Goal: Transaction & Acquisition: Obtain resource

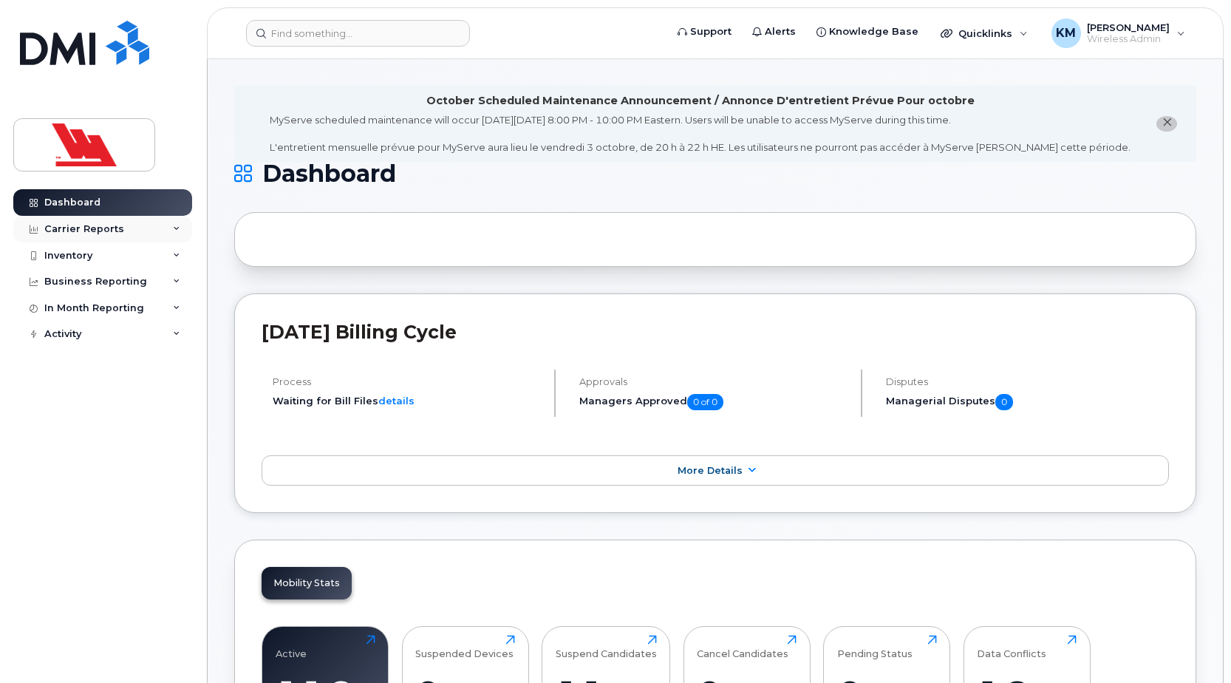
click at [170, 233] on div "Carrier Reports" at bounding box center [102, 229] width 179 height 27
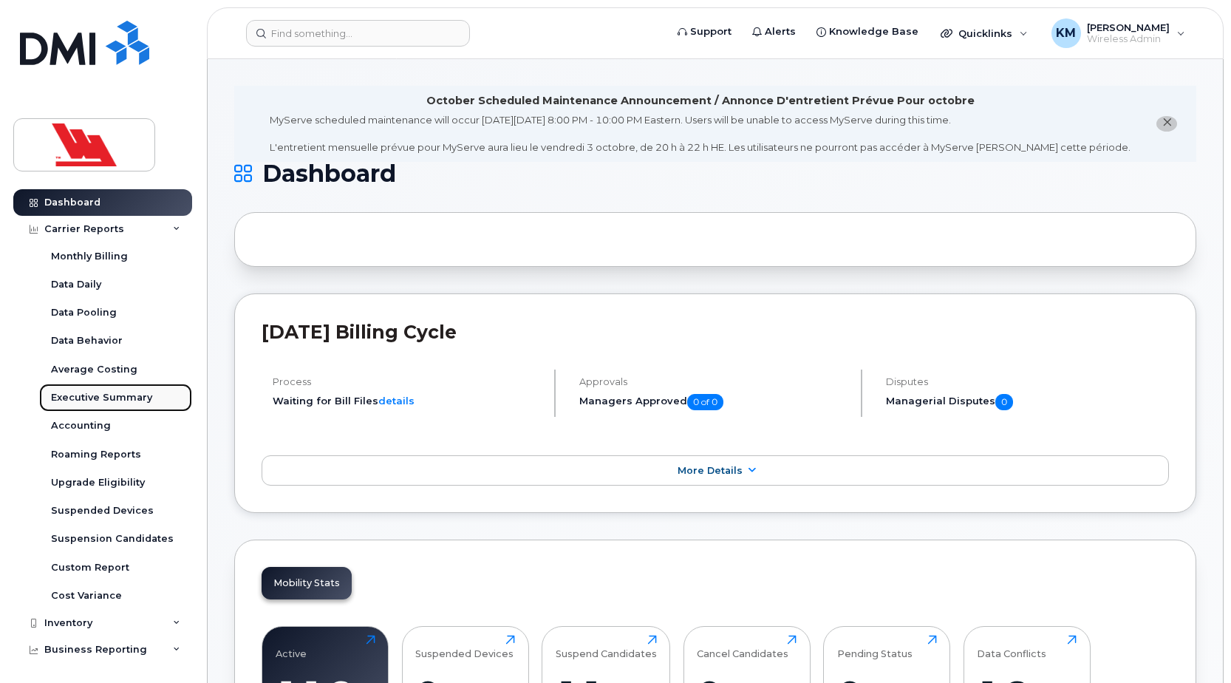
click at [138, 398] on div "Executive Summary" at bounding box center [101, 397] width 101 height 13
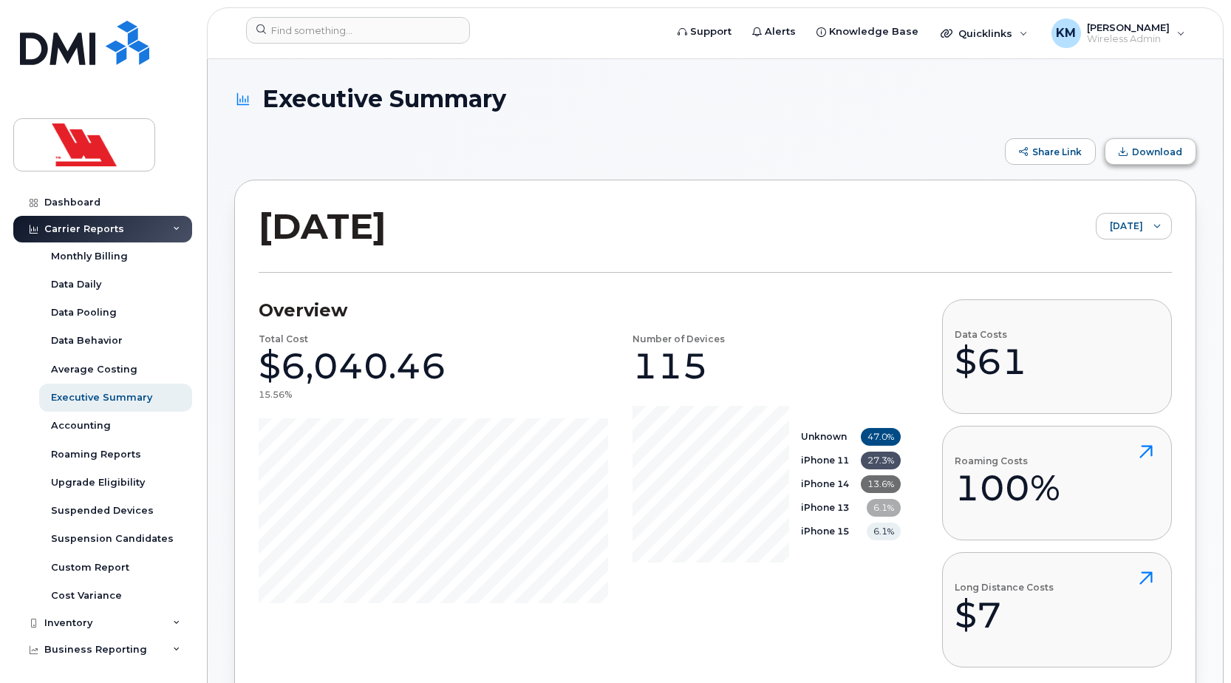
click at [1166, 155] on span "Download" at bounding box center [1157, 151] width 50 height 11
click at [106, 338] on div "Data Behavior" at bounding box center [87, 340] width 72 height 13
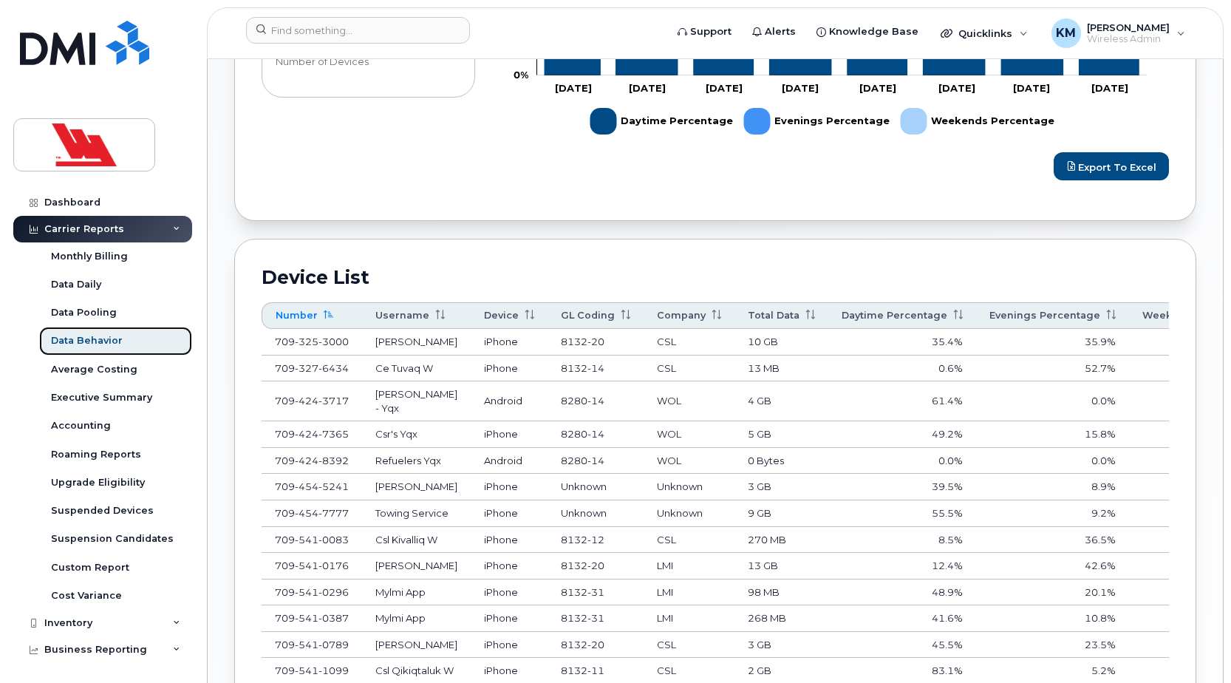
scroll to position [665, 0]
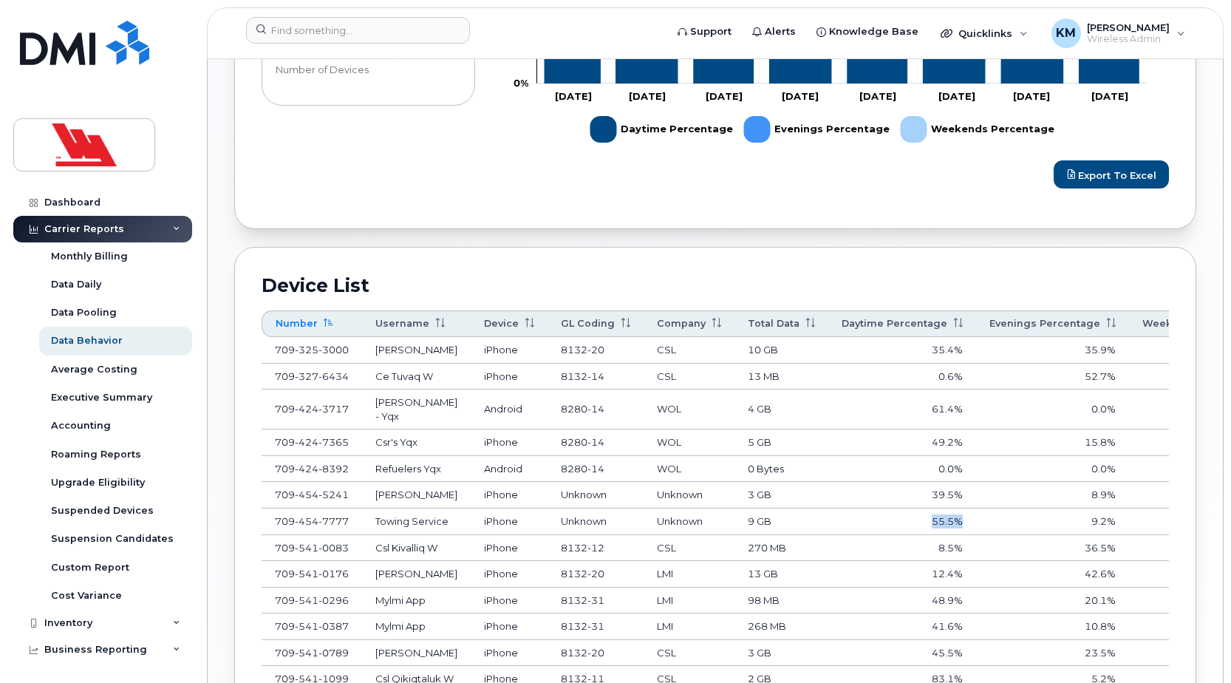
drag, startPoint x: 957, startPoint y: 508, endPoint x: 795, endPoint y: 536, distance: 164.2
click at [795, 535] on tr "709 454 7777 Towing Service iPhone Unknown Unknown 9 GB 55.5% 9.2% 35.3%" at bounding box center [777, 521] width 1030 height 27
drag, startPoint x: 795, startPoint y: 536, endPoint x: 1041, endPoint y: 466, distance: 255.9
click at [1041, 466] on td "0.0%" at bounding box center [1052, 469] width 153 height 27
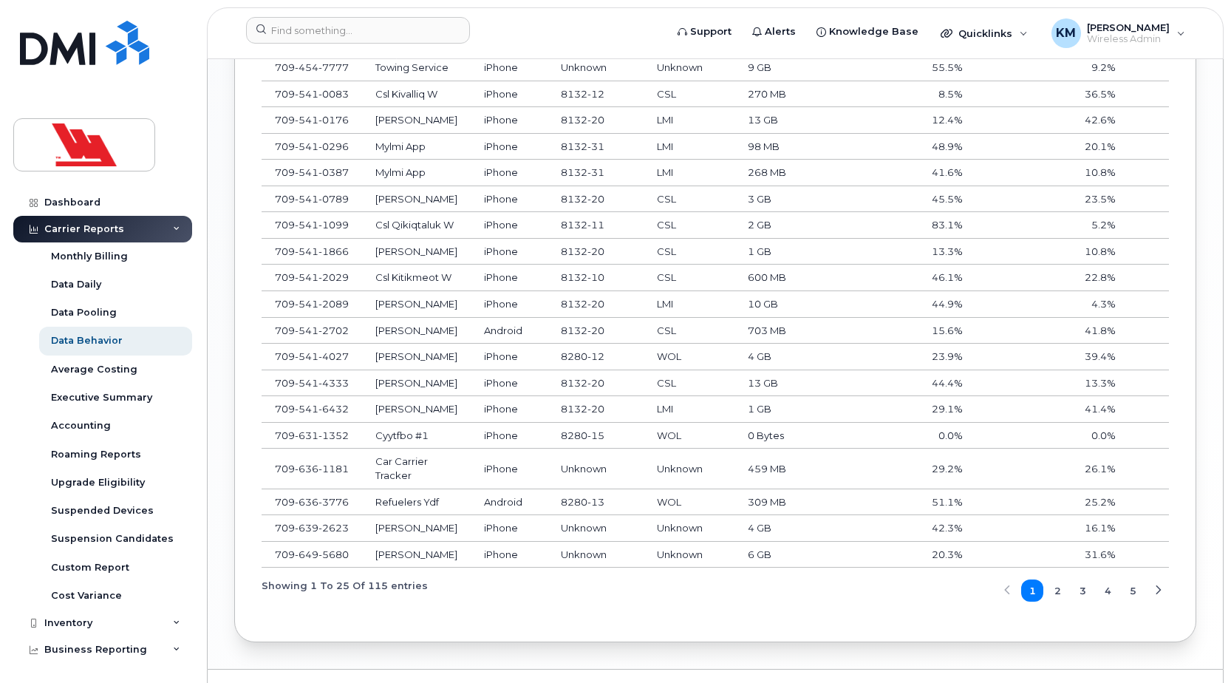
scroll to position [1267, 0]
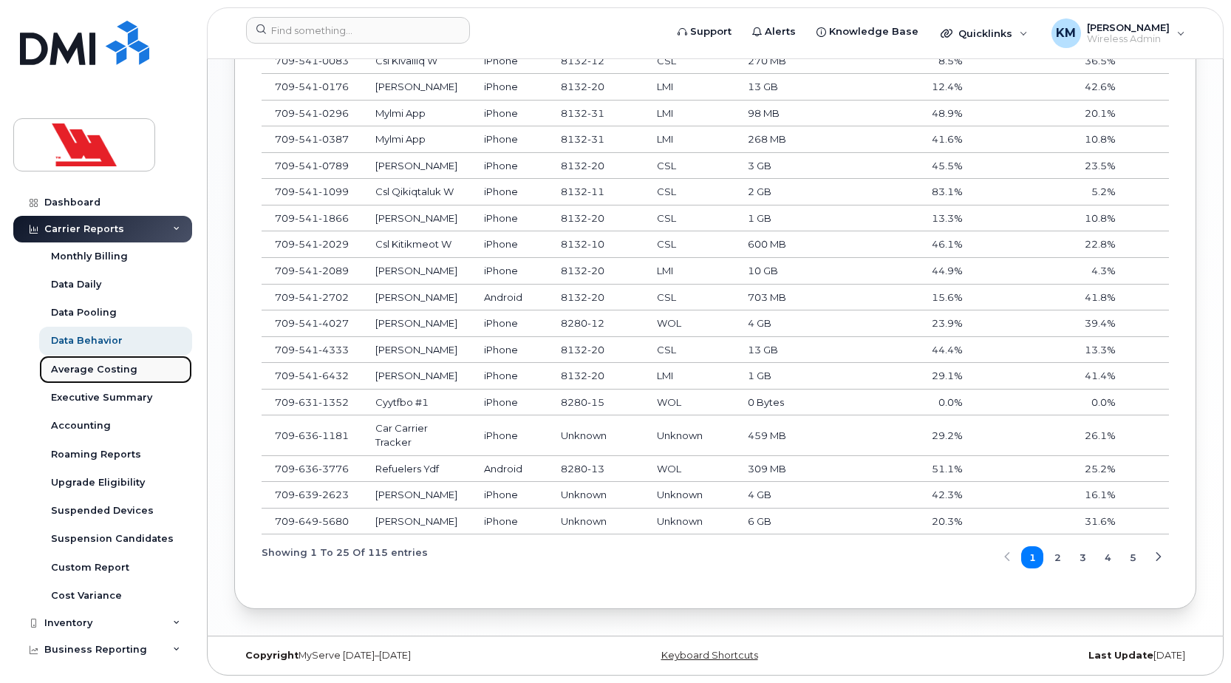
click at [122, 365] on div "Average Costing" at bounding box center [94, 369] width 86 height 13
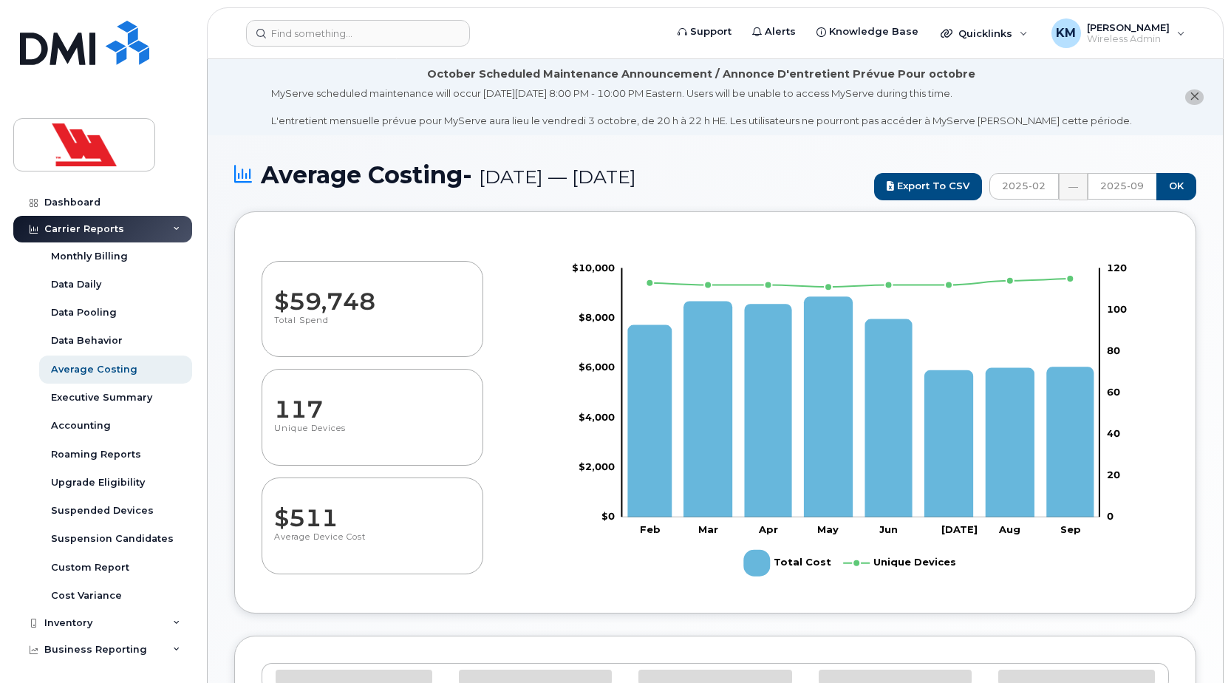
select select "100"
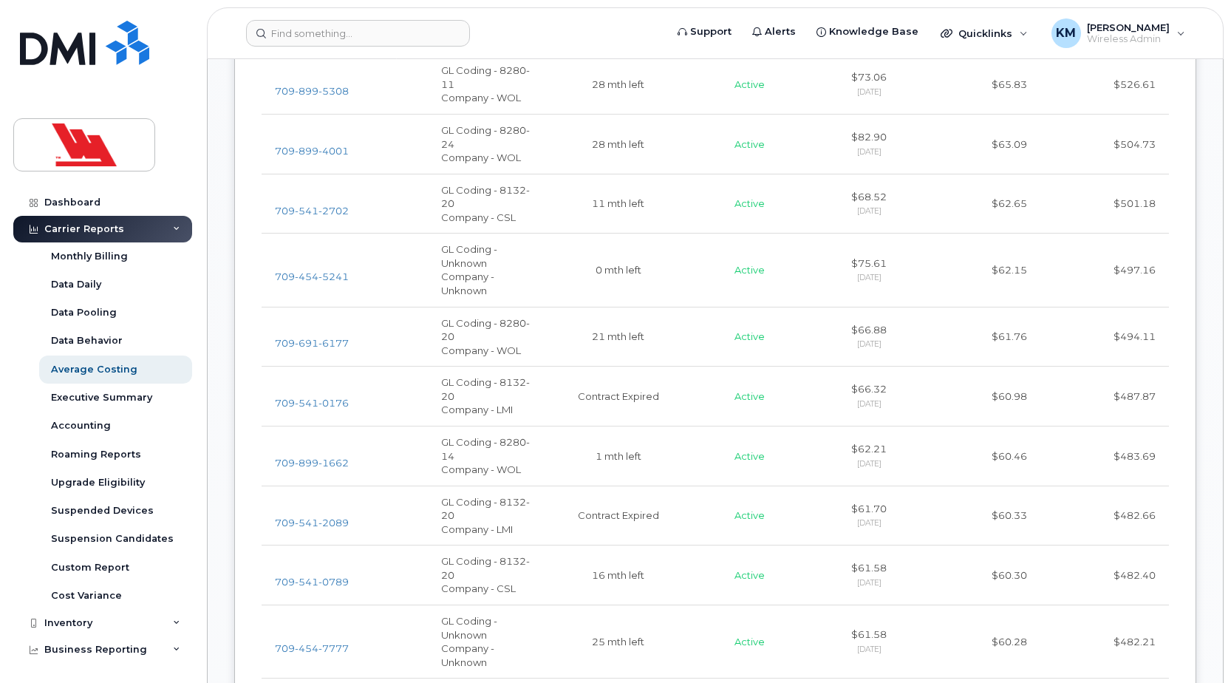
scroll to position [2661, 0]
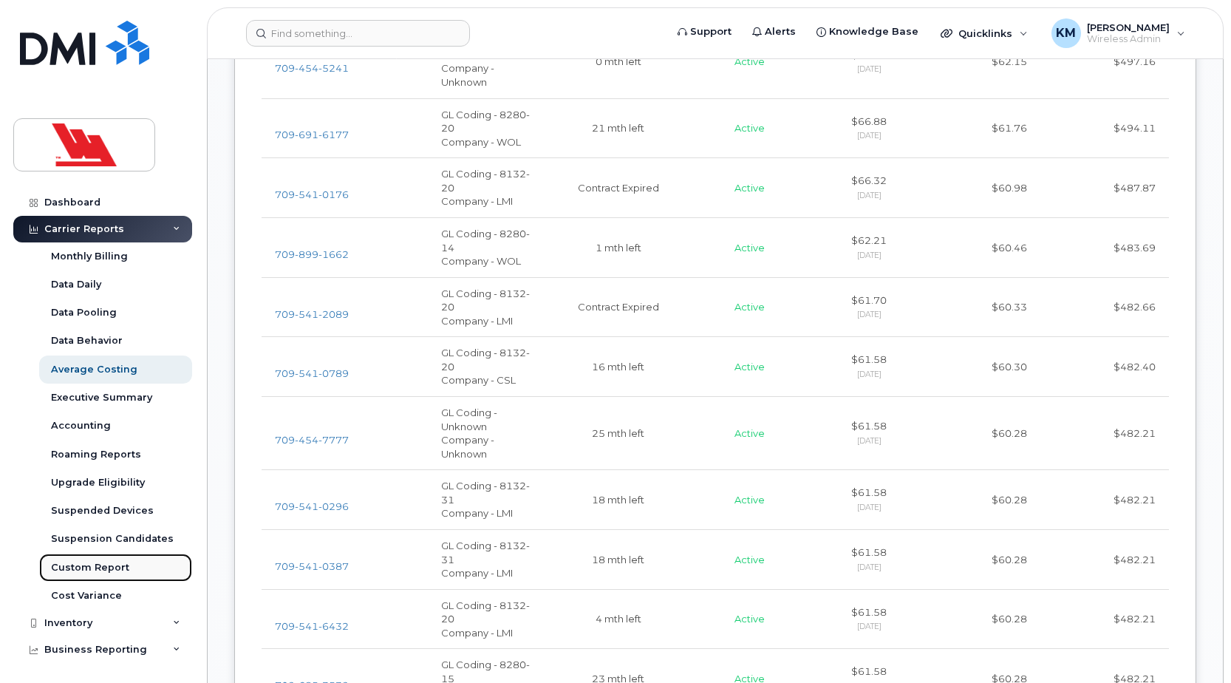
click at [114, 570] on div "Custom Report" at bounding box center [90, 567] width 78 height 13
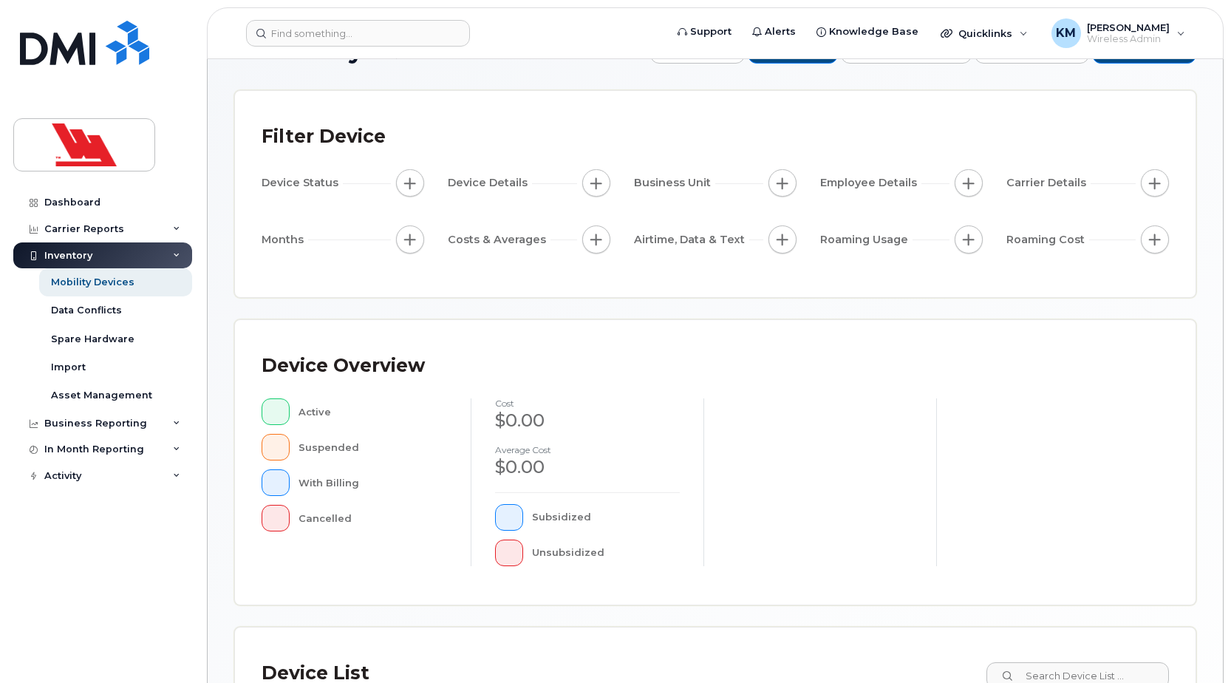
scroll to position [148, 0]
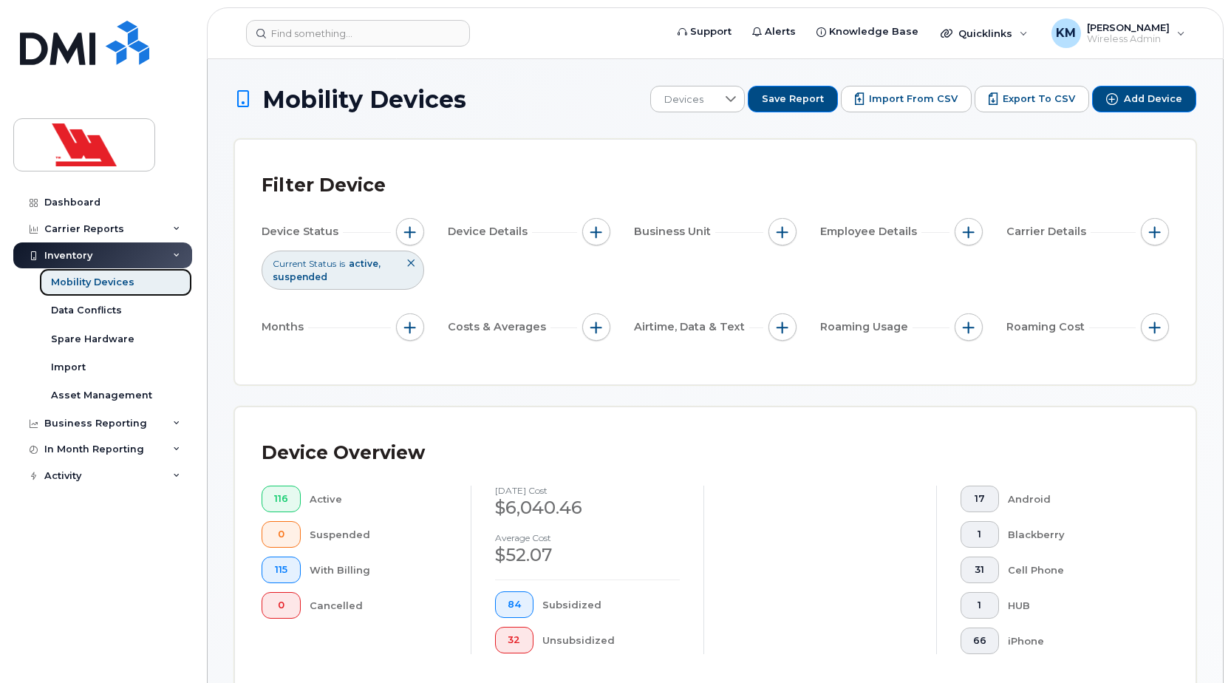
click at [118, 286] on div "Mobility Devices" at bounding box center [93, 282] width 84 height 13
click at [102, 228] on div "Carrier Reports" at bounding box center [84, 229] width 80 height 12
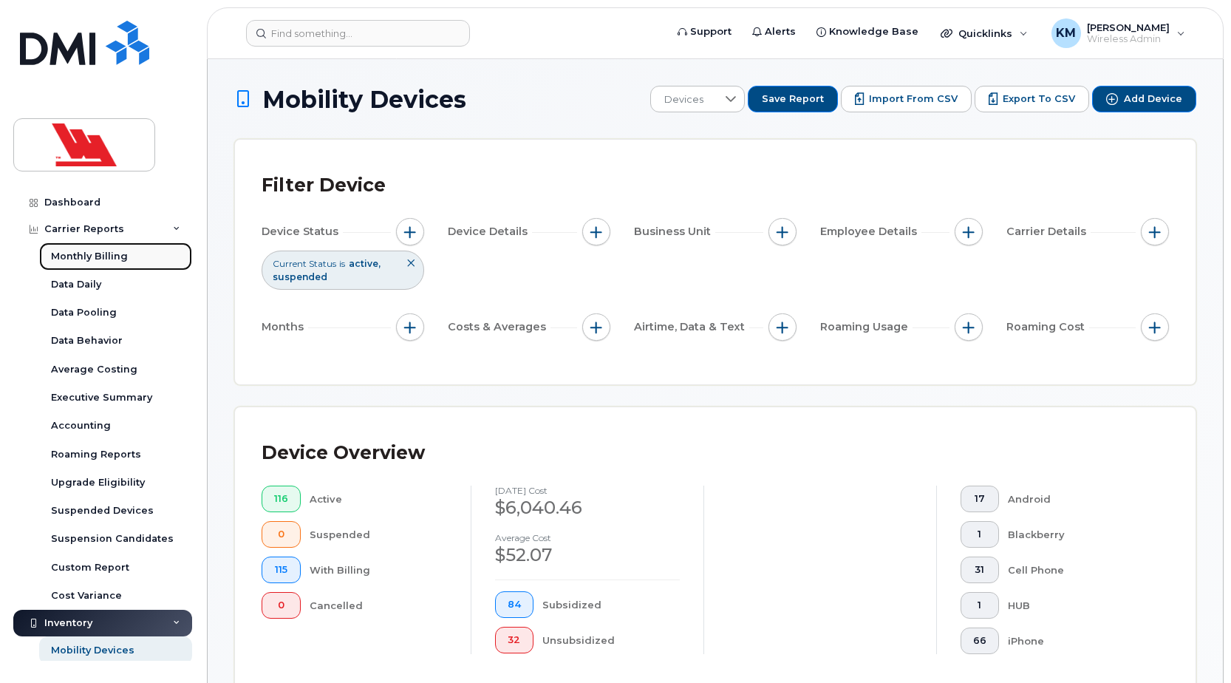
click at [112, 252] on div "Monthly Billing" at bounding box center [89, 256] width 77 height 13
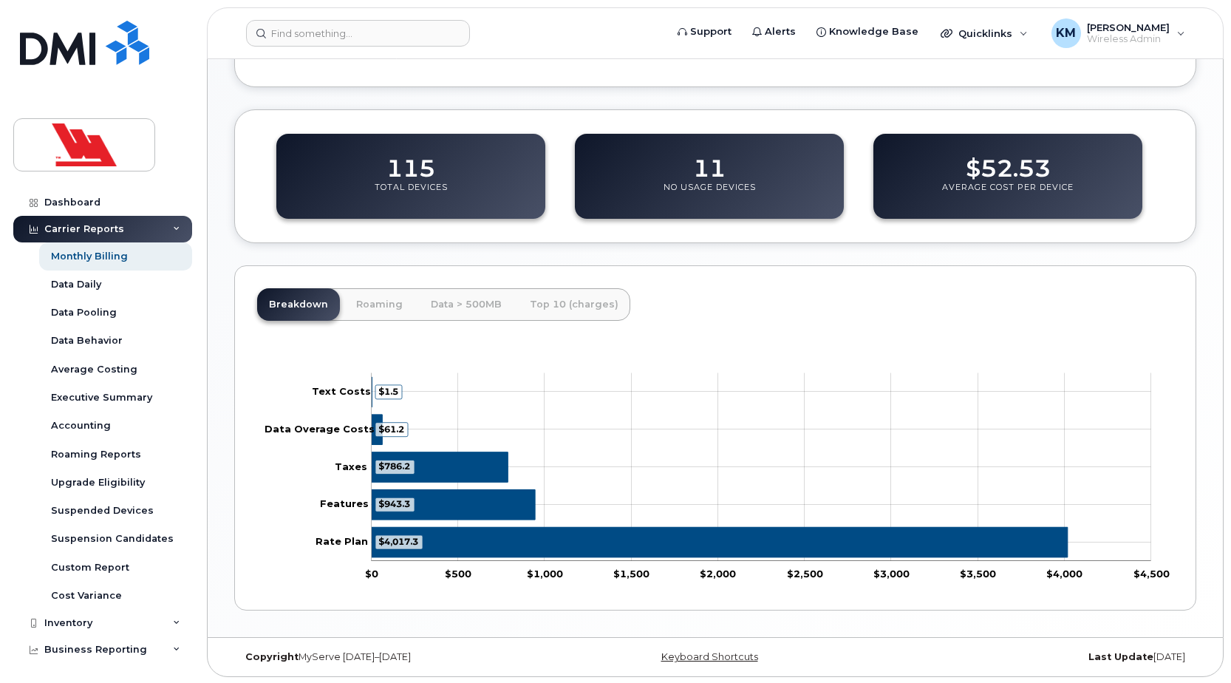
scroll to position [548, 0]
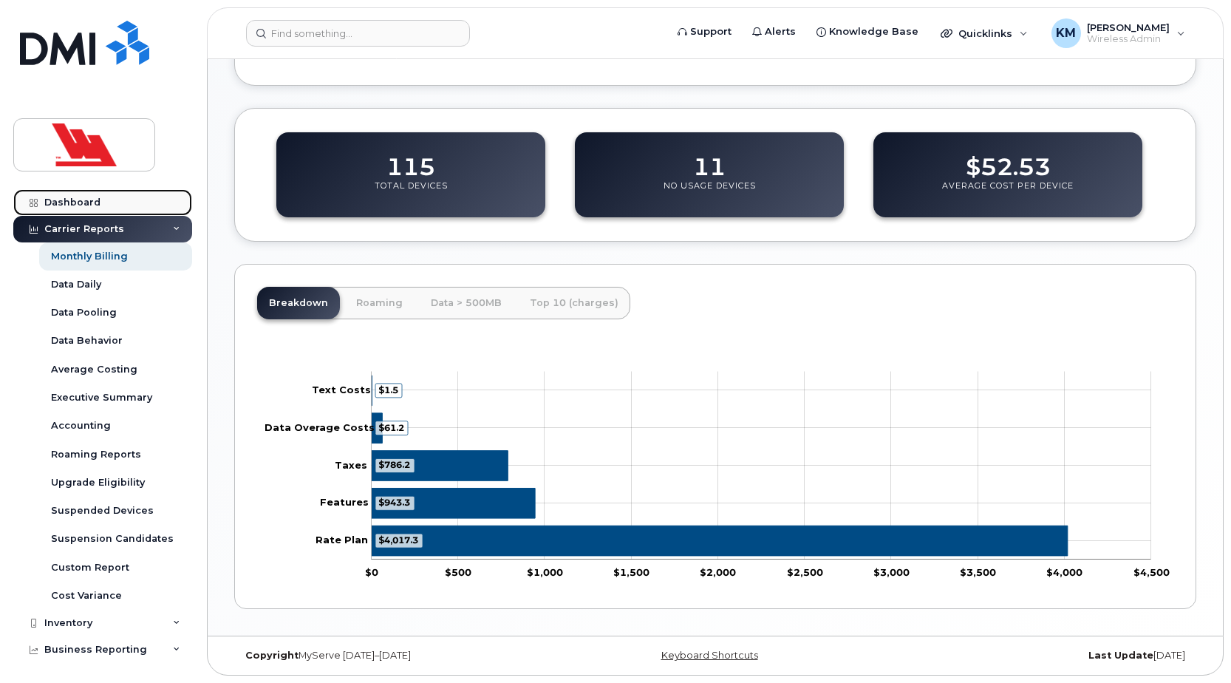
click at [88, 195] on link "Dashboard" at bounding box center [102, 202] width 179 height 27
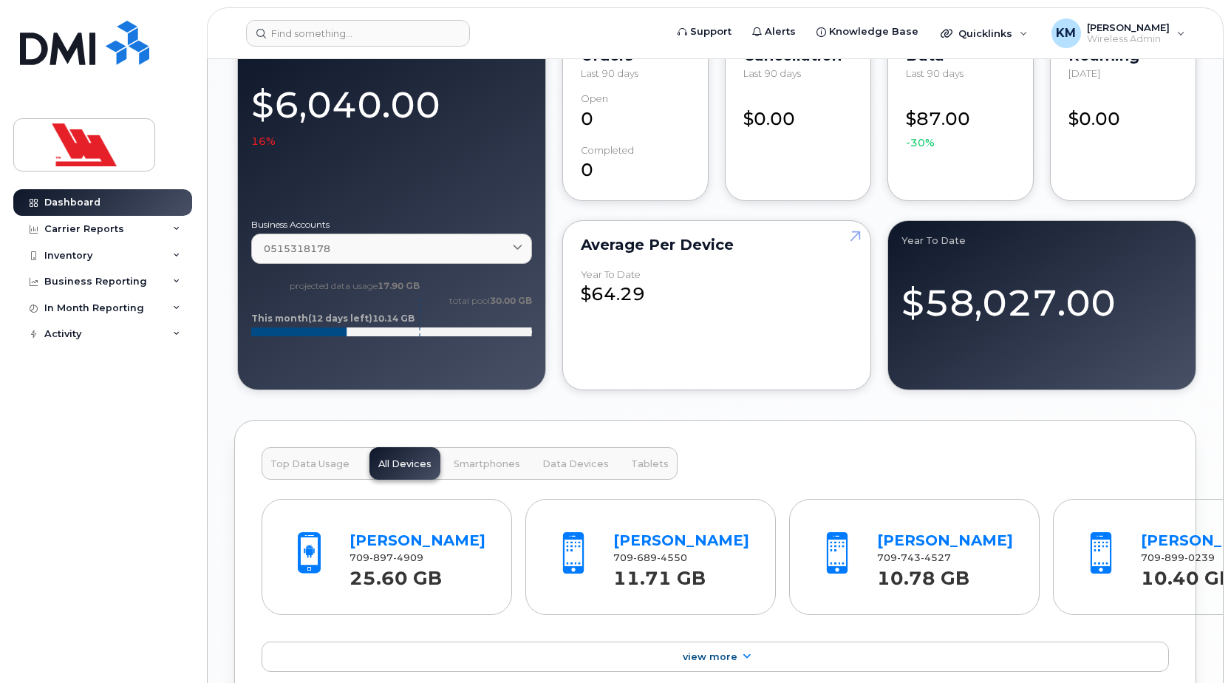
scroll to position [1404, 0]
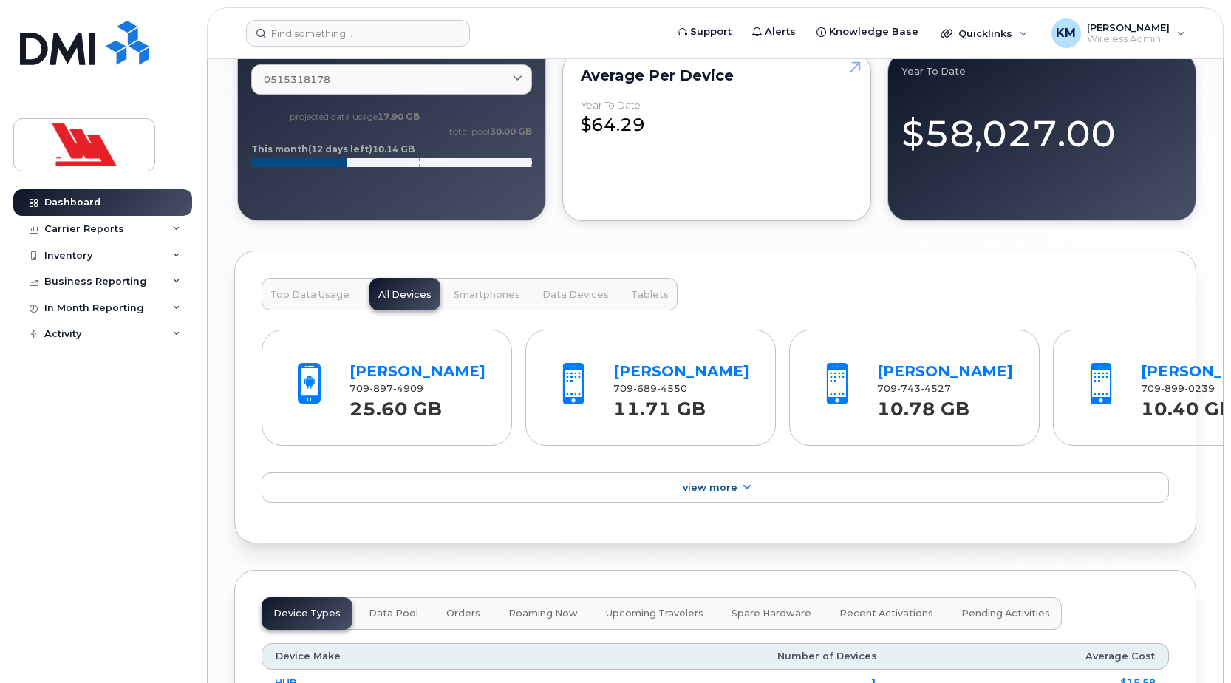
click at [475, 299] on span "Smartphones" at bounding box center [487, 295] width 67 height 12
click at [312, 289] on span "Top Data Usage" at bounding box center [310, 295] width 79 height 12
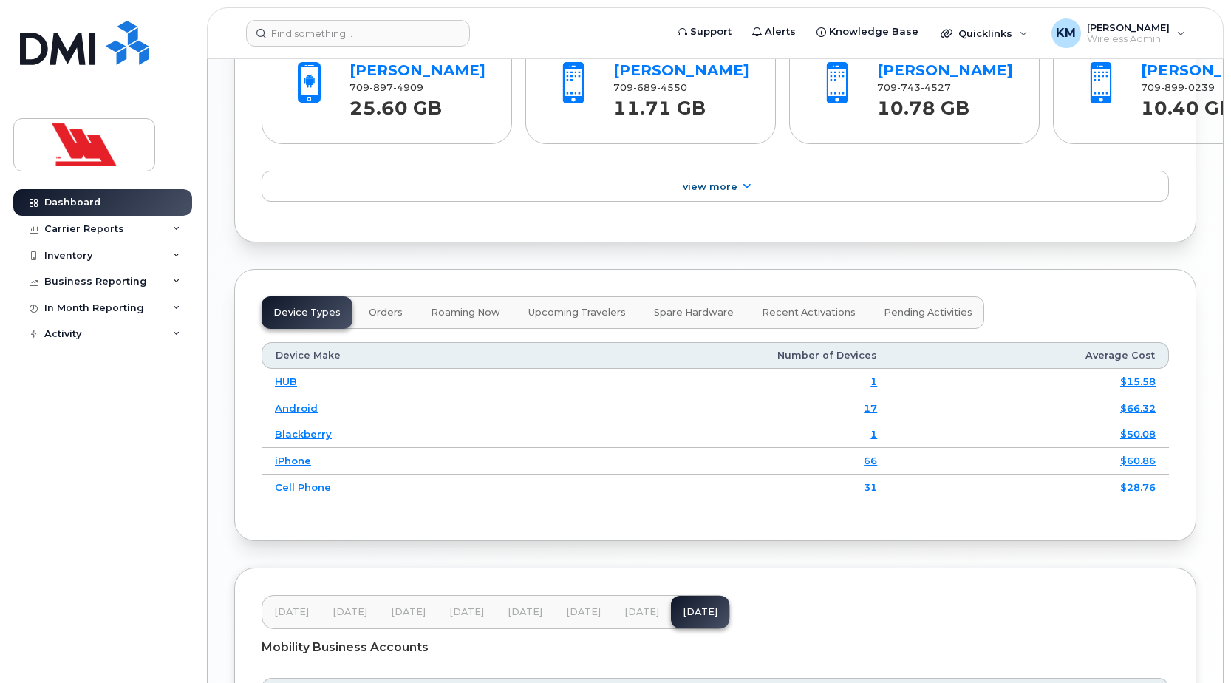
scroll to position [1355, 0]
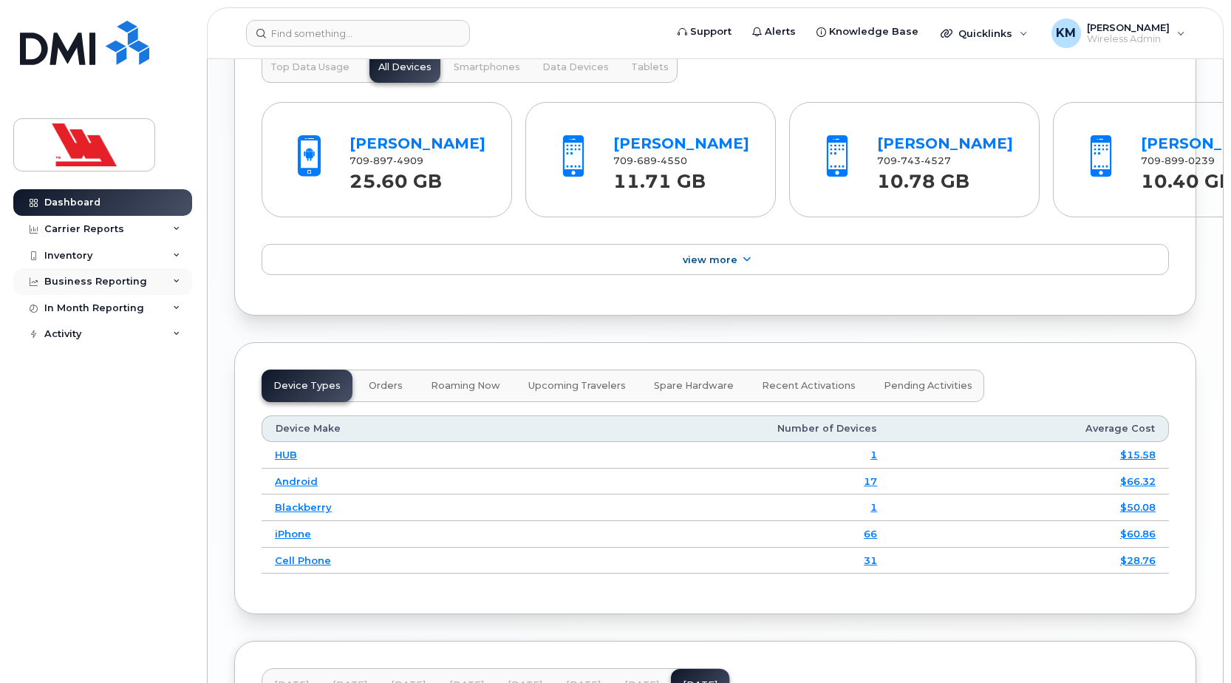
click at [111, 288] on div "Business Reporting" at bounding box center [102, 281] width 179 height 27
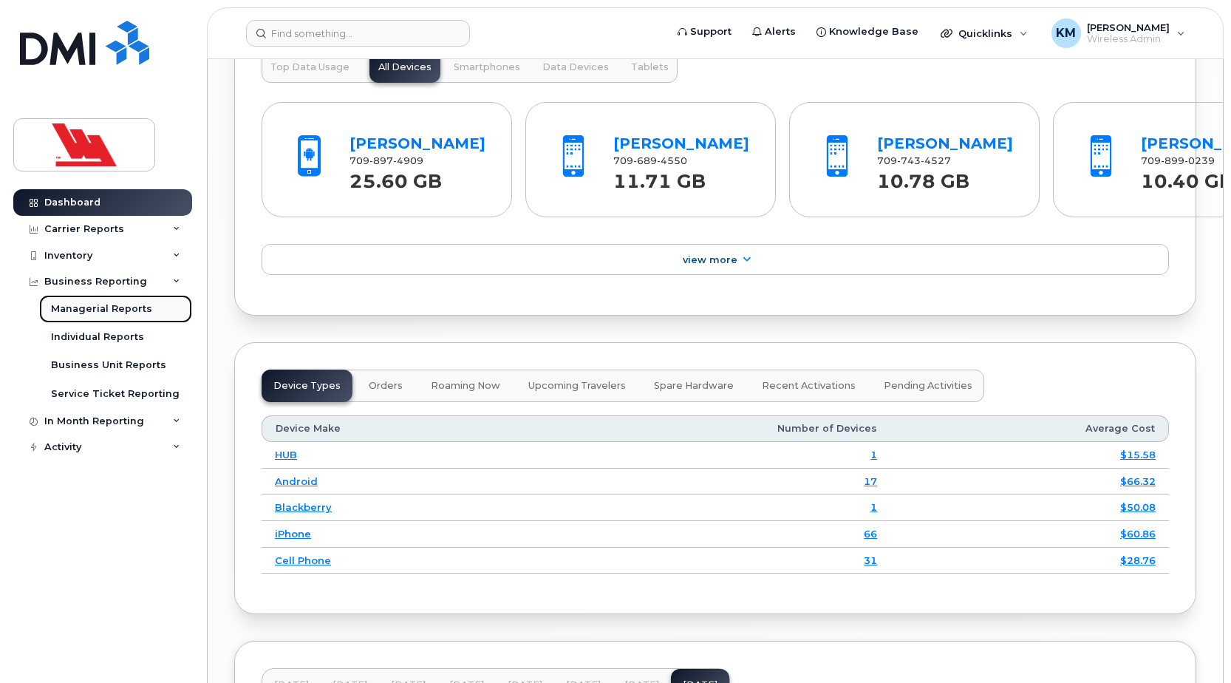
click at [132, 310] on div "Managerial Reports" at bounding box center [101, 308] width 101 height 13
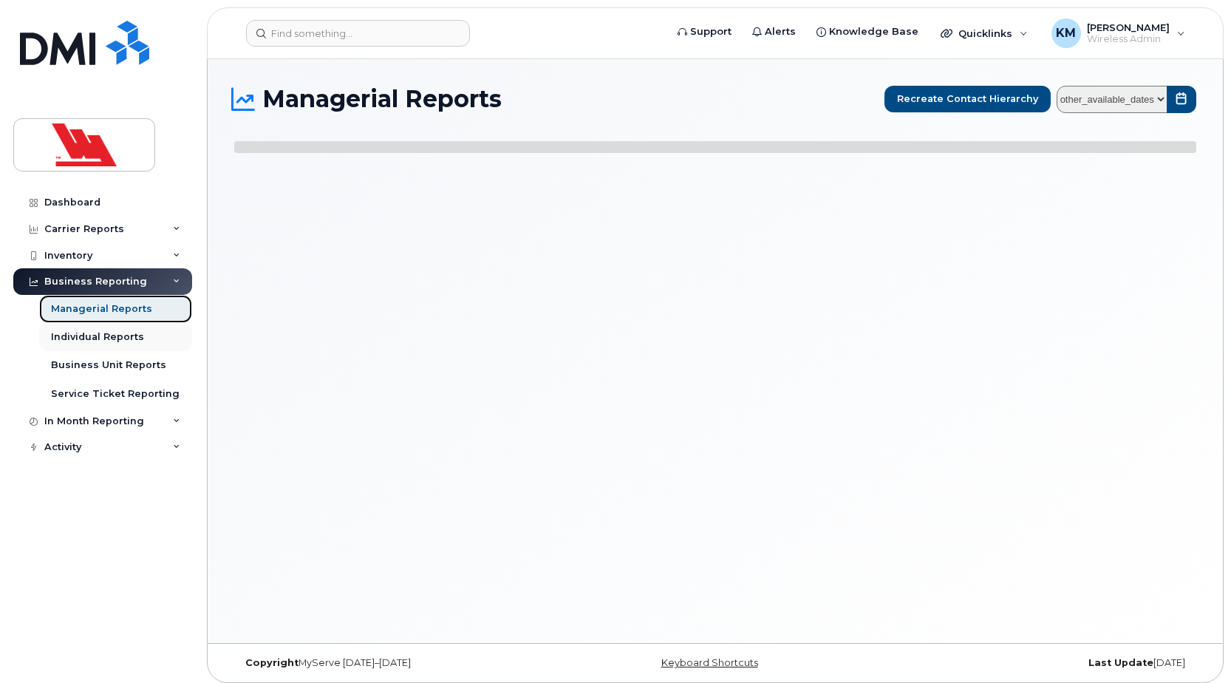
select select
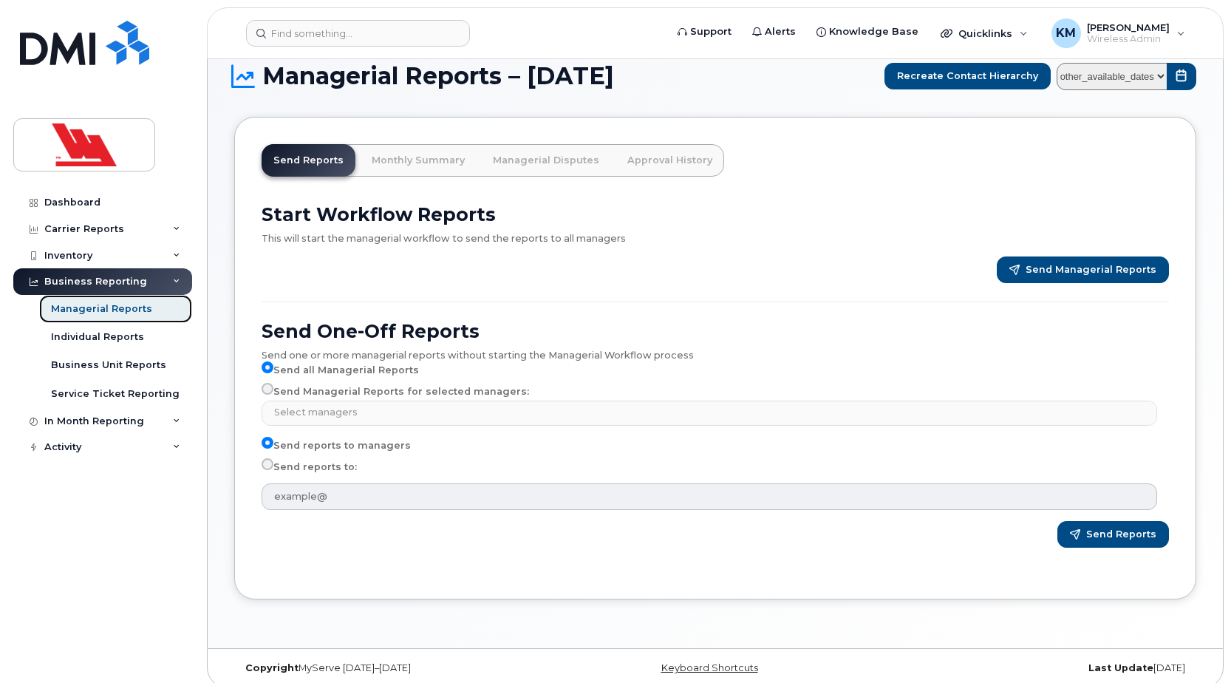
scroll to position [35, 0]
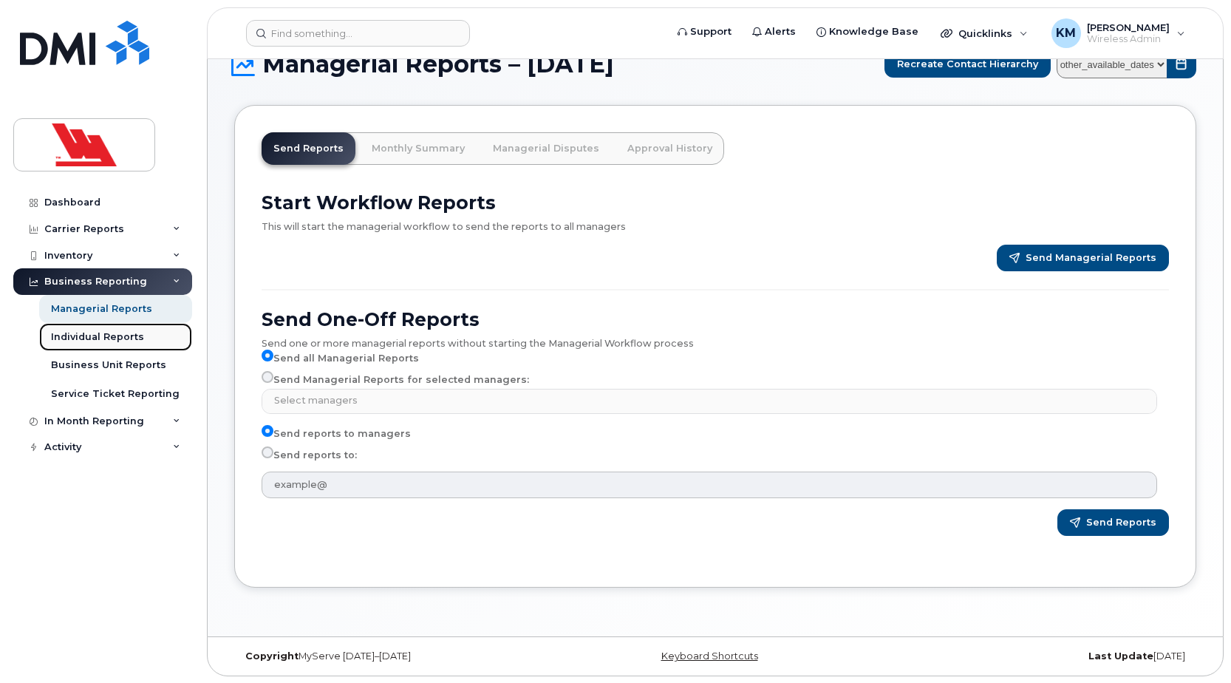
click at [150, 333] on link "Individual Reports" at bounding box center [115, 337] width 153 height 28
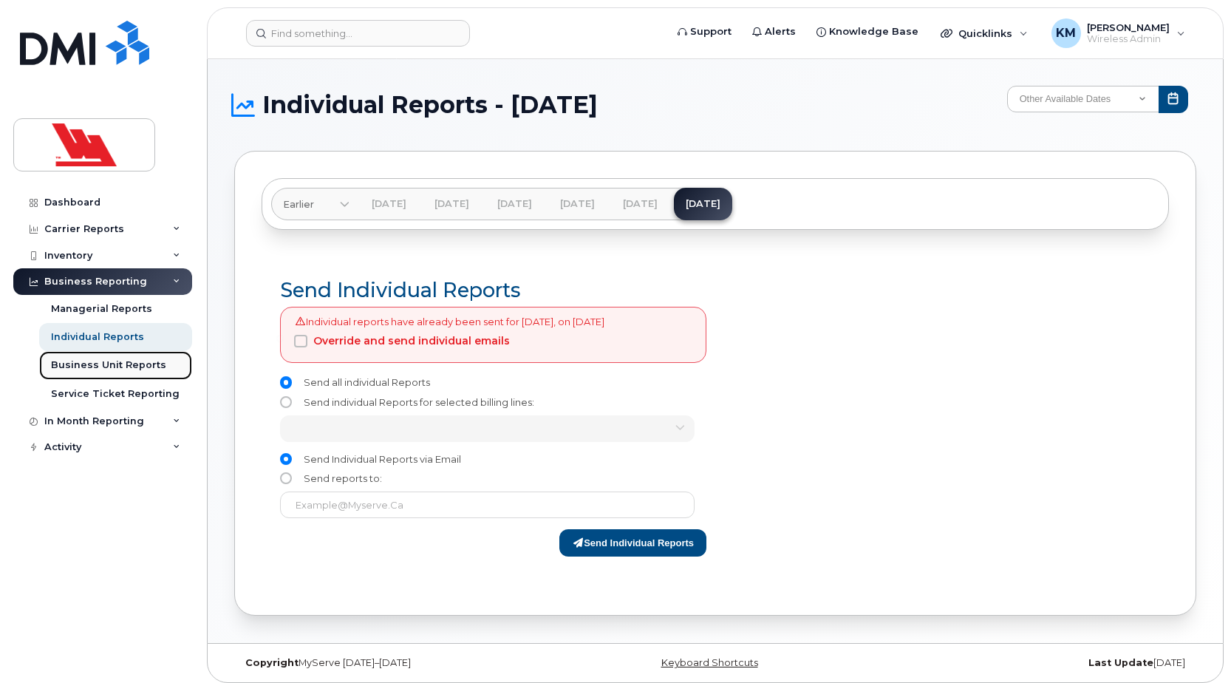
click at [120, 365] on div "Business Unit Reports" at bounding box center [108, 364] width 115 height 13
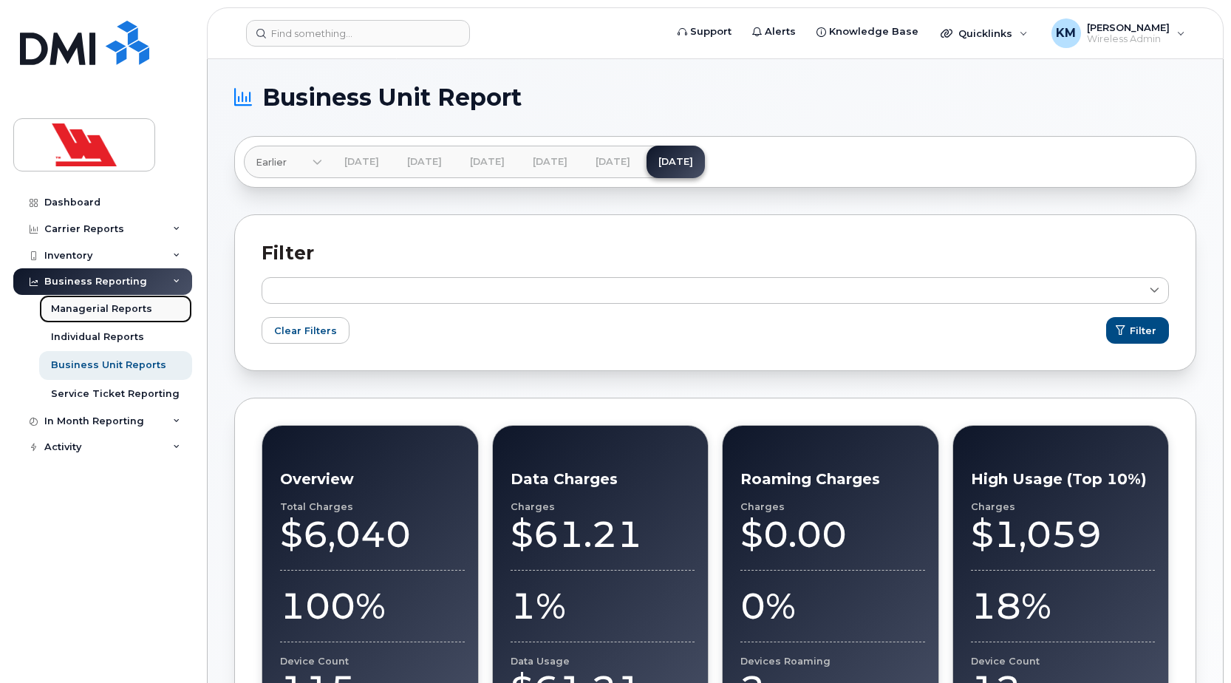
click at [131, 302] on div "Managerial Reports" at bounding box center [101, 308] width 101 height 13
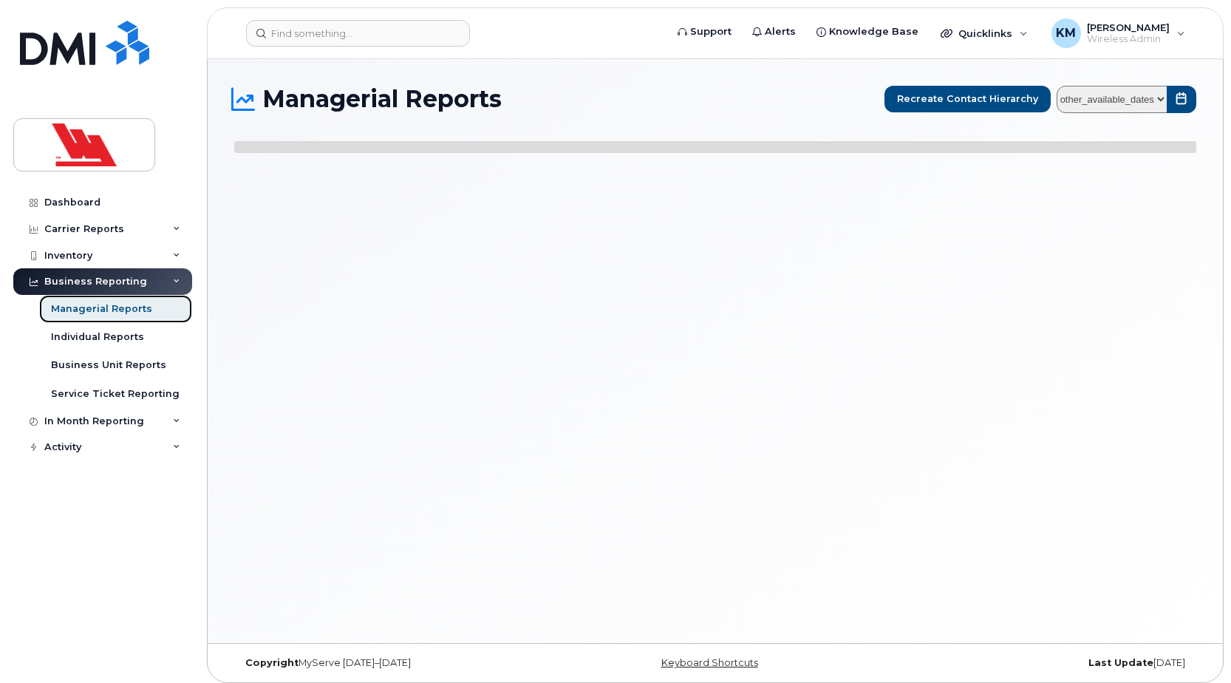
select select
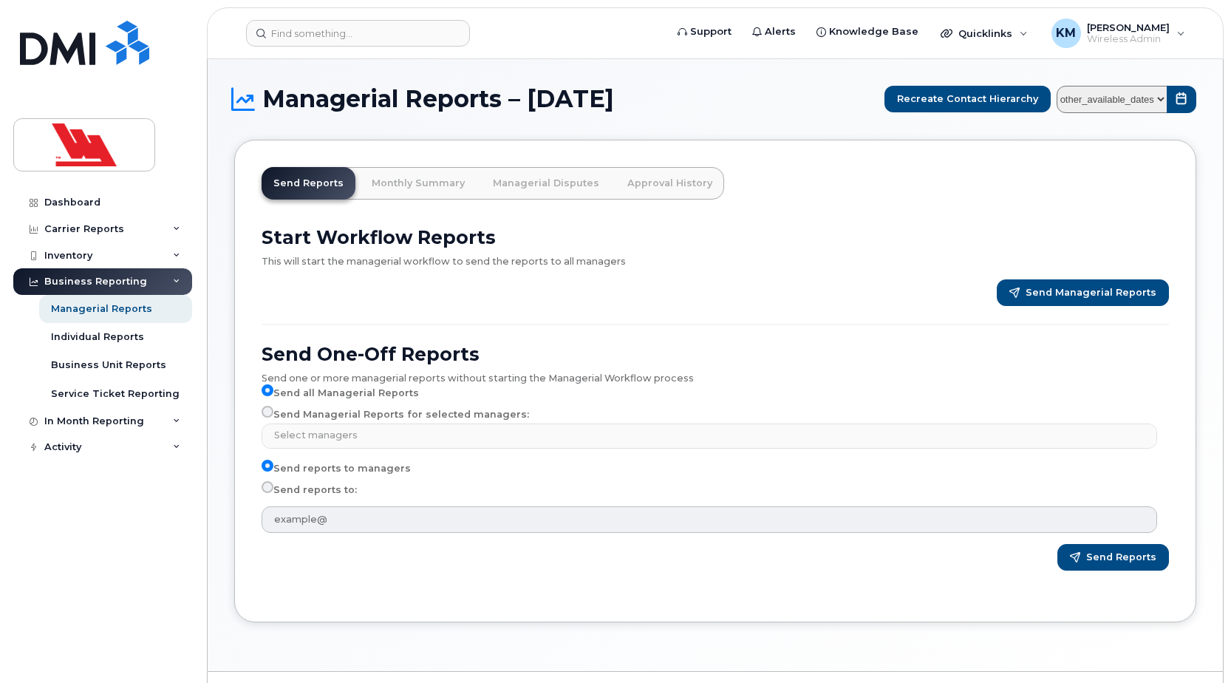
click at [265, 409] on input "Send Managerial Reports for selected managers:" at bounding box center [268, 412] width 12 height 12
radio input "true"
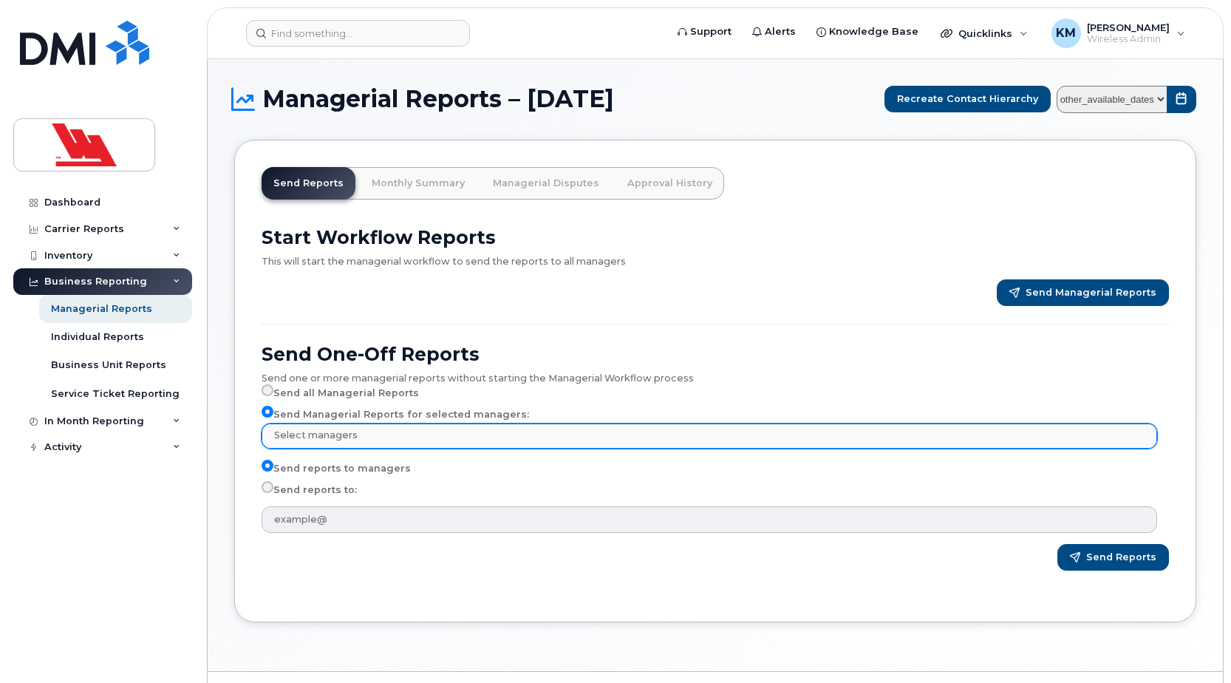
click at [316, 446] on li "Select managers" at bounding box center [712, 435] width 882 height 22
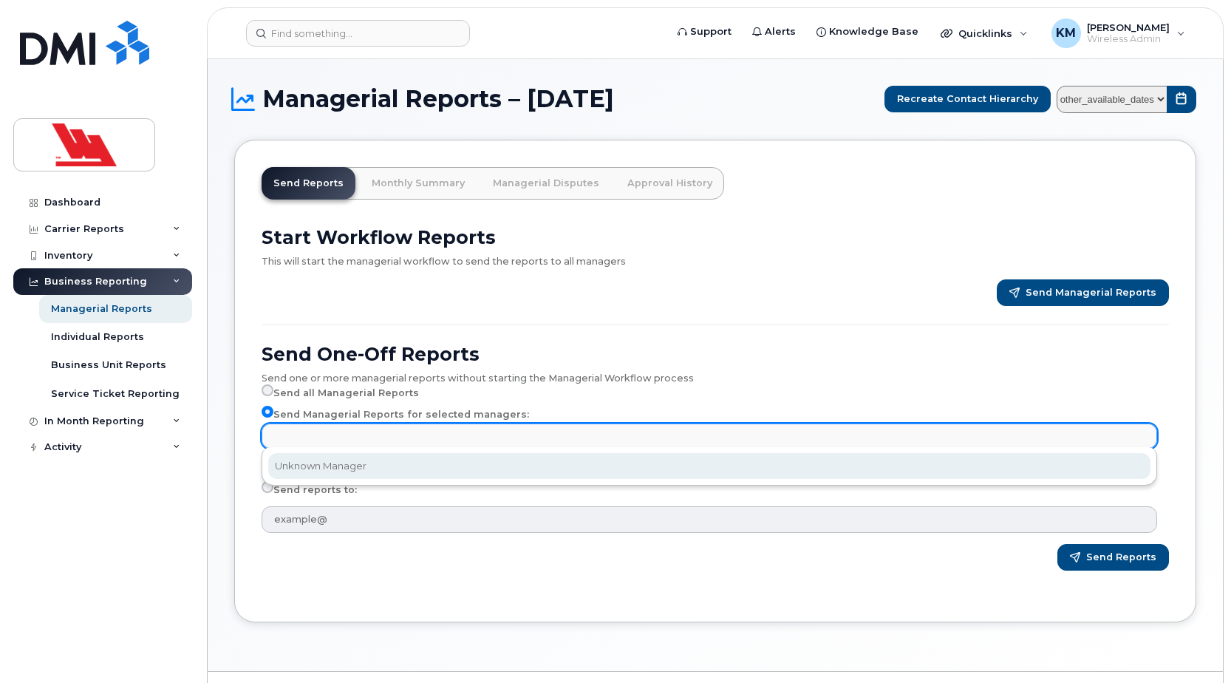
select select "4ea1fe58-0a09-4185-85cd-d9eec10a4c22"
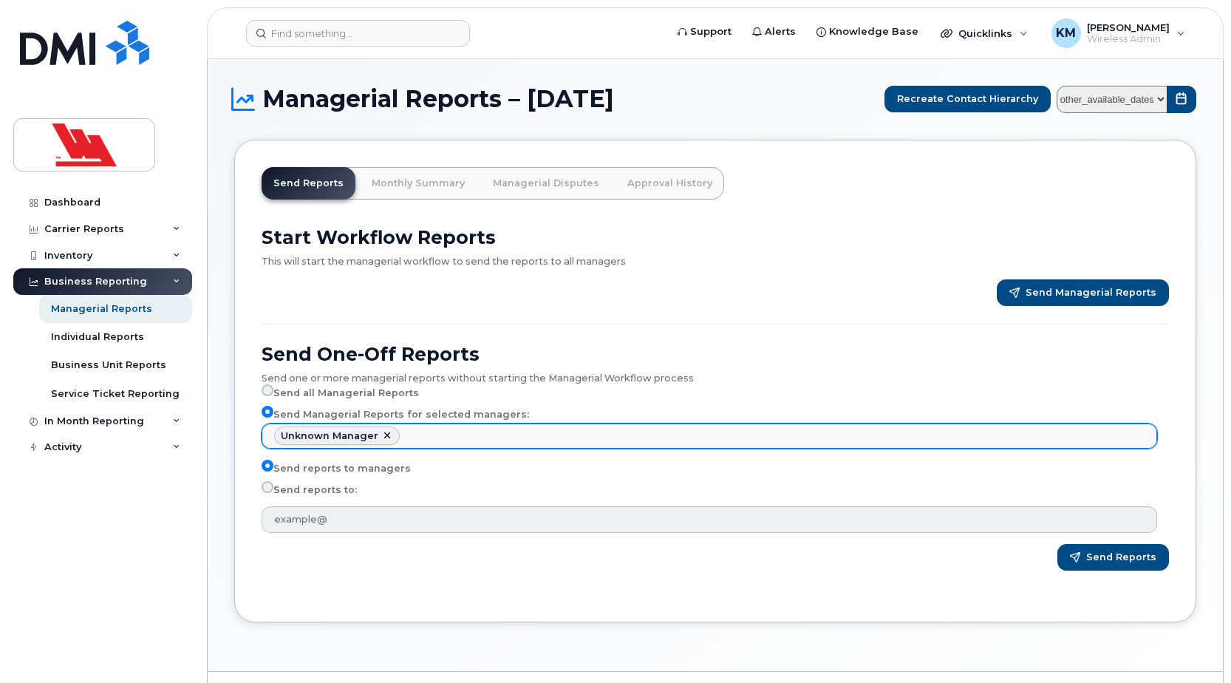
click at [382, 438] on link at bounding box center [387, 436] width 12 height 12
select select
type input "Select managers"
click at [437, 186] on link "Monthly Summary" at bounding box center [418, 183] width 117 height 33
click at [426, 183] on link "Monthly Summary" at bounding box center [418, 183] width 117 height 33
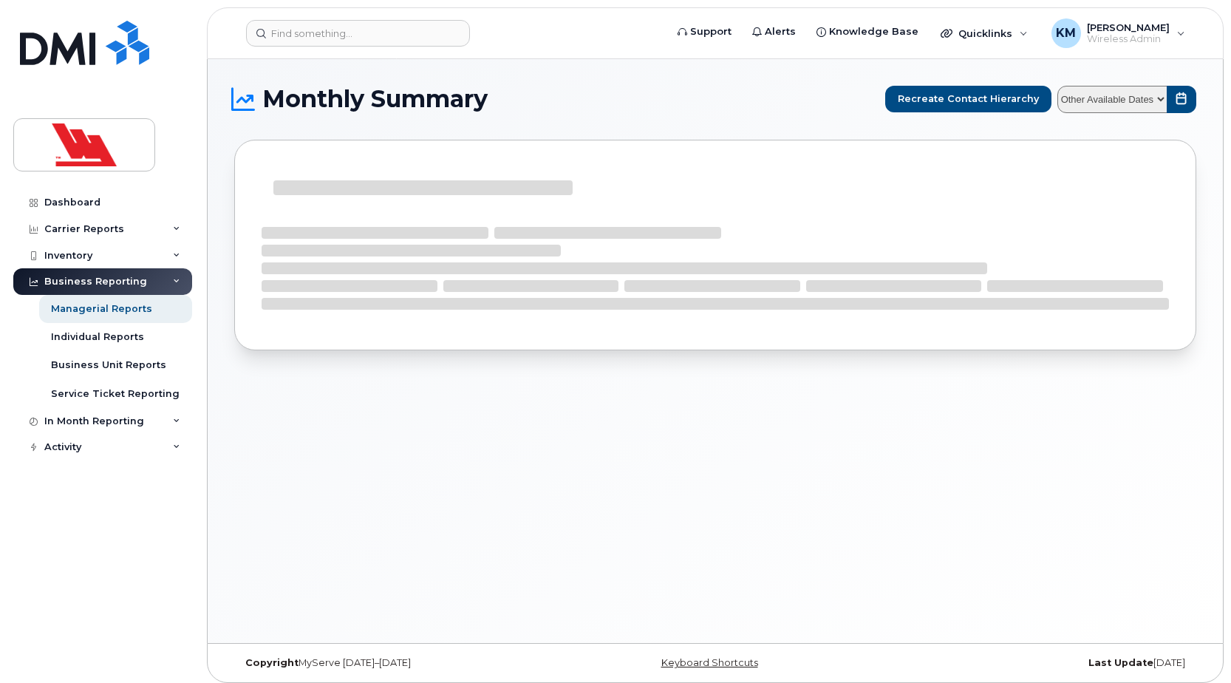
select select
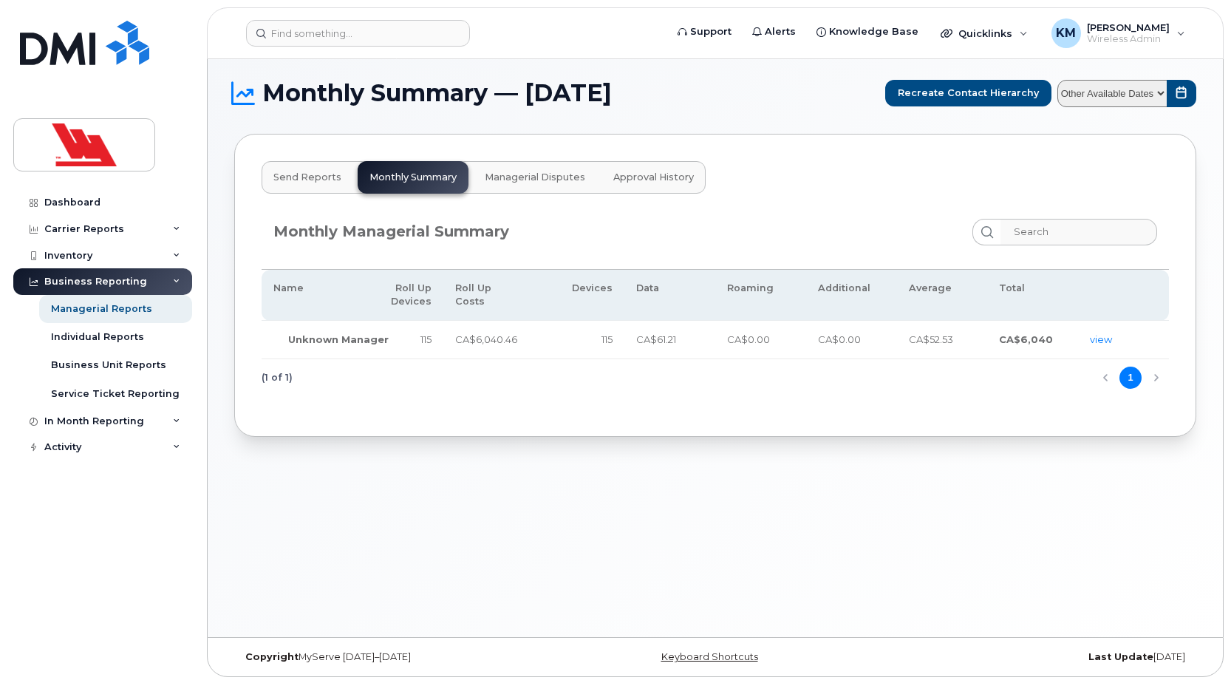
scroll to position [7, 0]
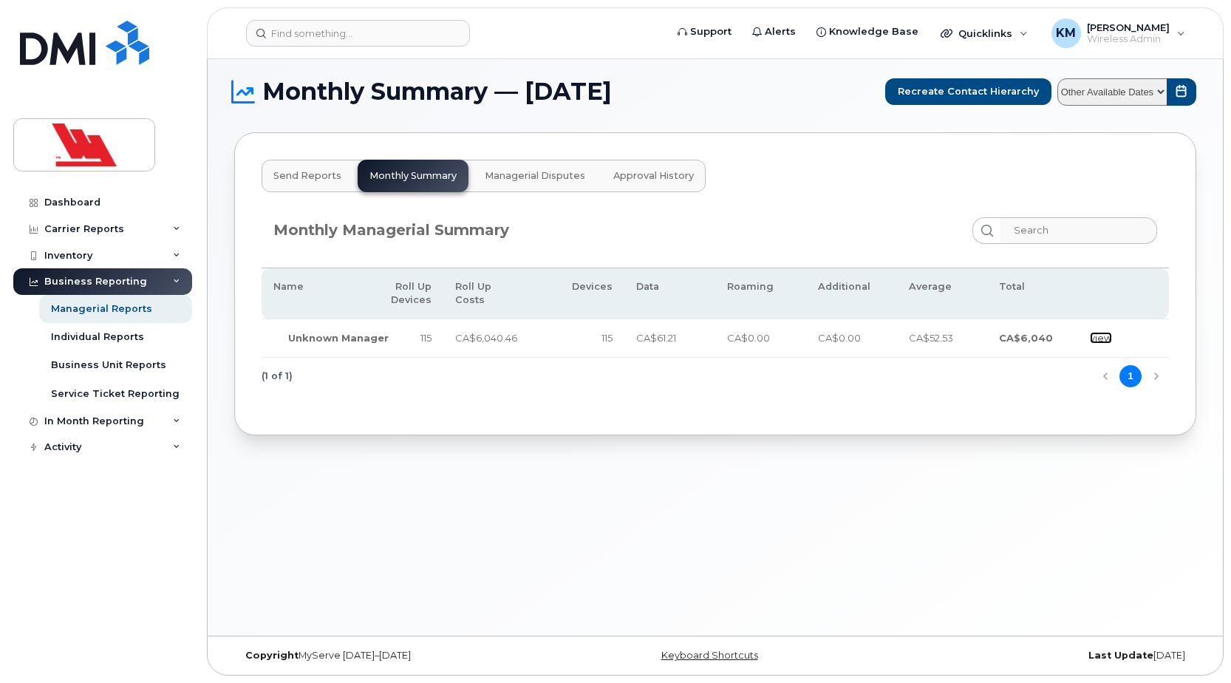
click at [1102, 341] on link "view" at bounding box center [1101, 338] width 22 height 12
click at [97, 423] on div "In Month Reporting" at bounding box center [94, 421] width 100 height 12
click at [102, 448] on div "Data Usage" at bounding box center [80, 447] width 59 height 13
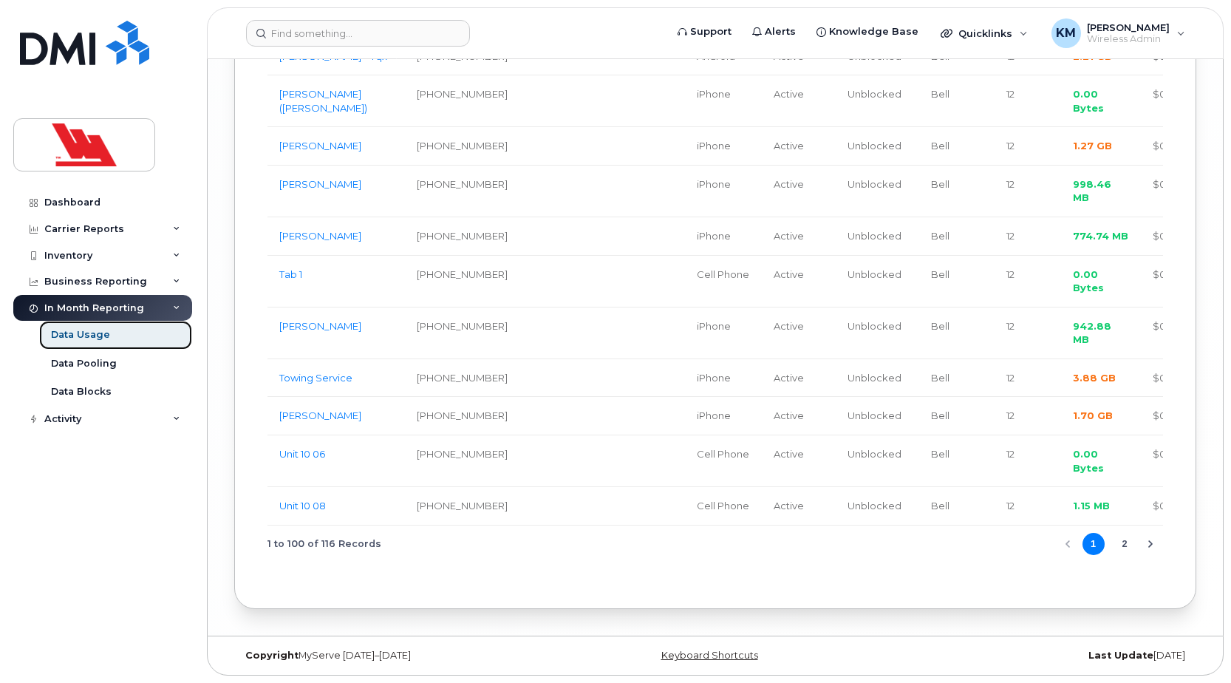
scroll to position [5355, 0]
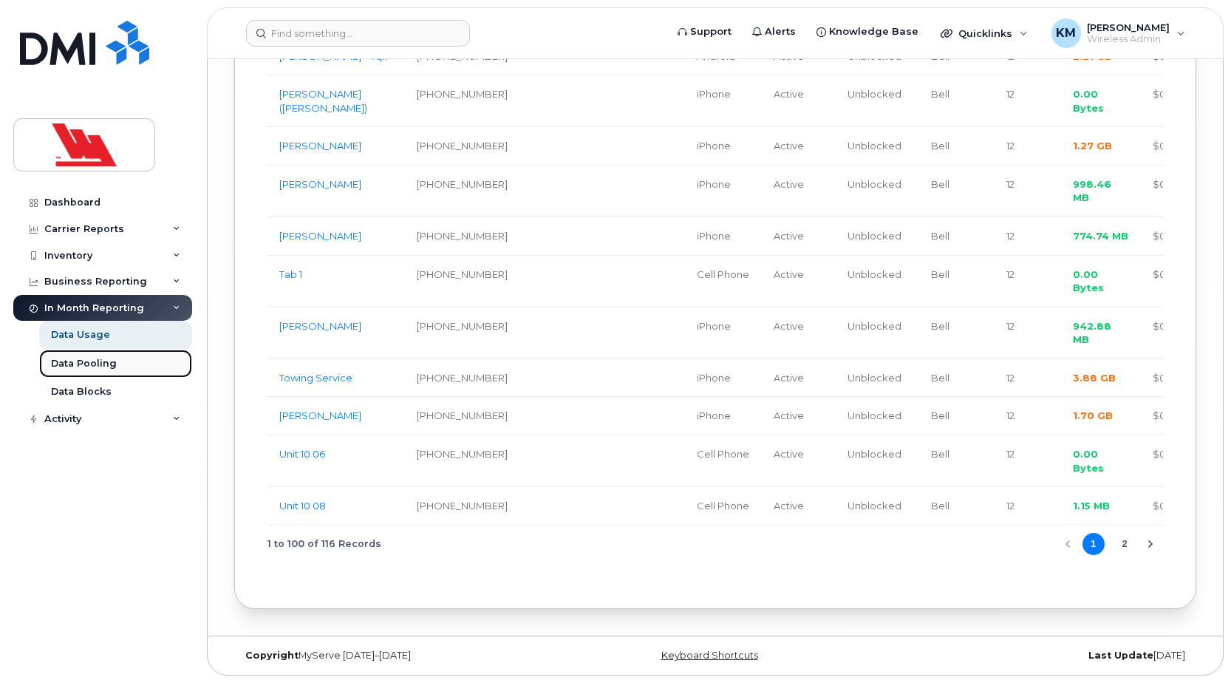
click at [116, 361] on link "Data Pooling" at bounding box center [115, 364] width 153 height 28
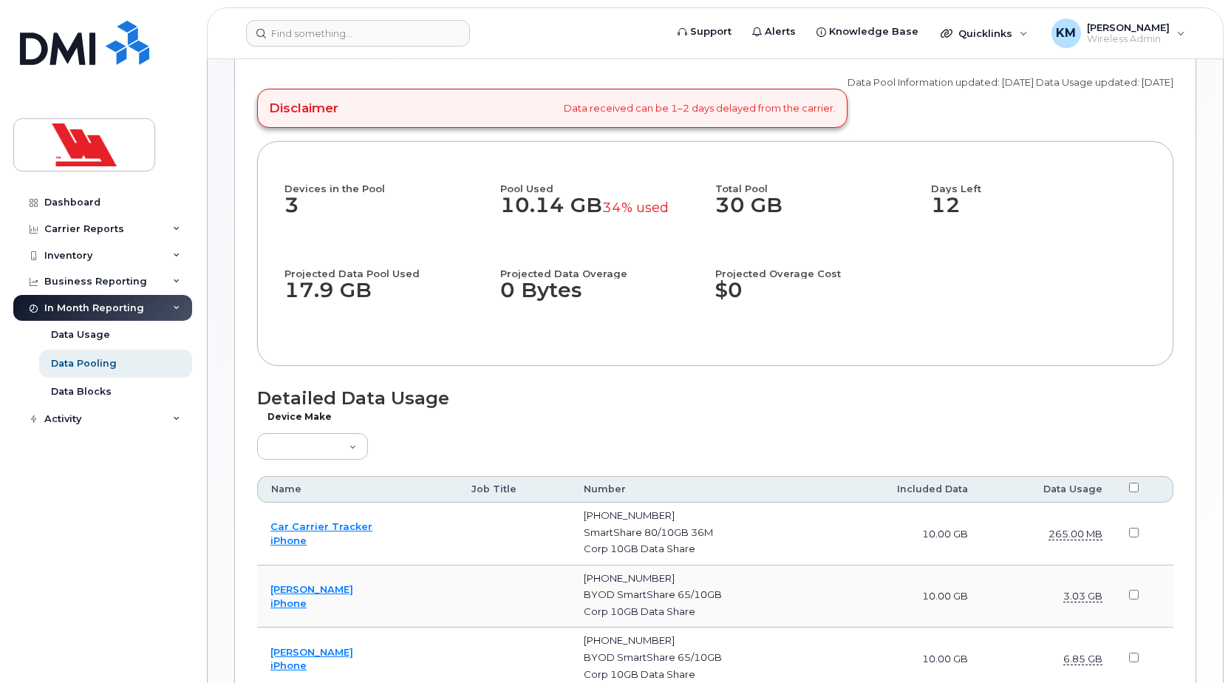
scroll to position [126, 0]
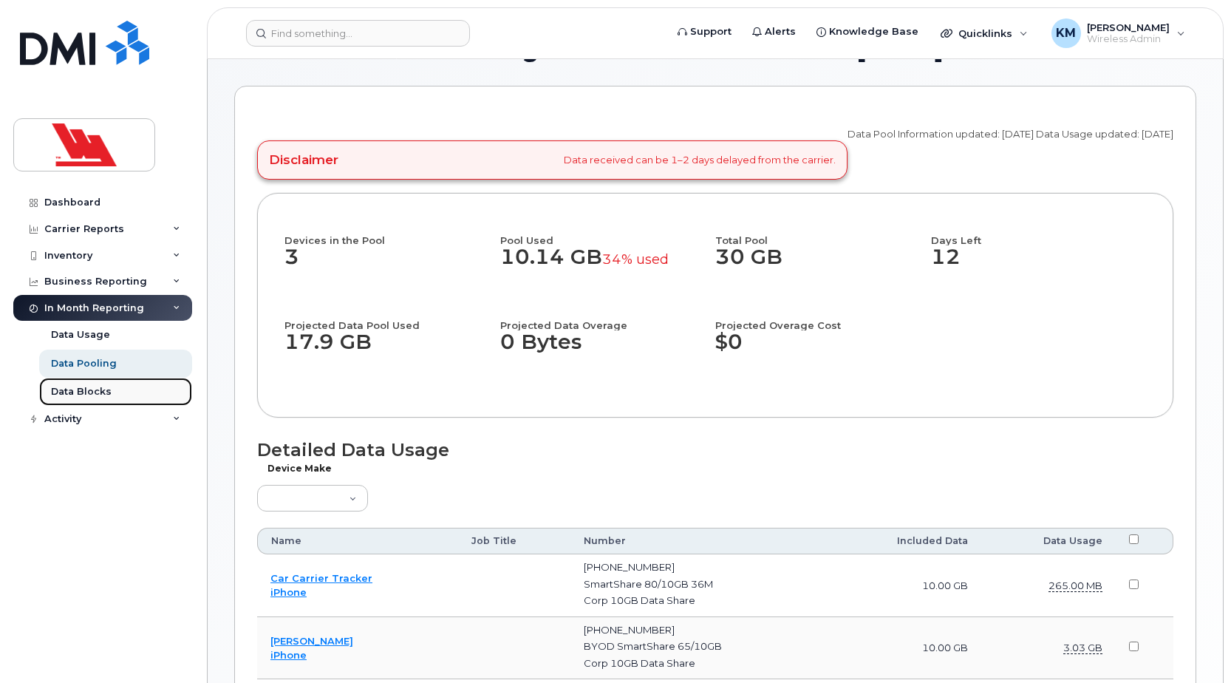
click at [81, 386] on div "Data Blocks" at bounding box center [81, 391] width 61 height 13
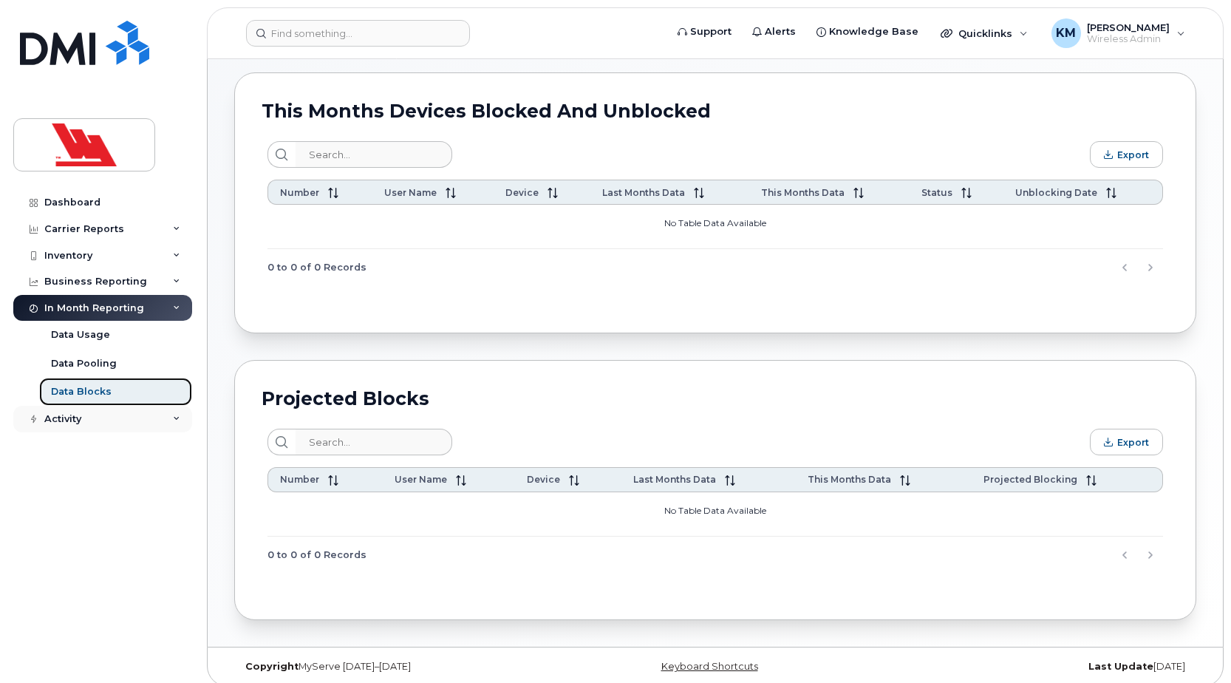
scroll to position [151, 0]
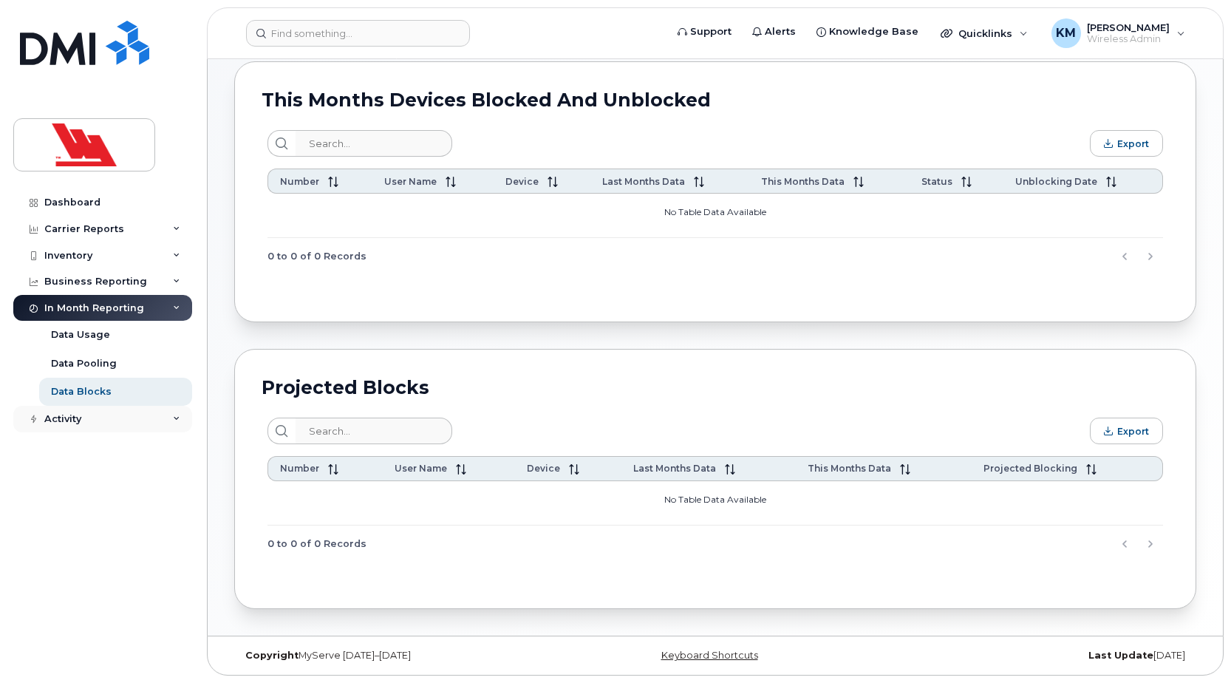
click at [86, 426] on div "Activity" at bounding box center [102, 419] width 179 height 27
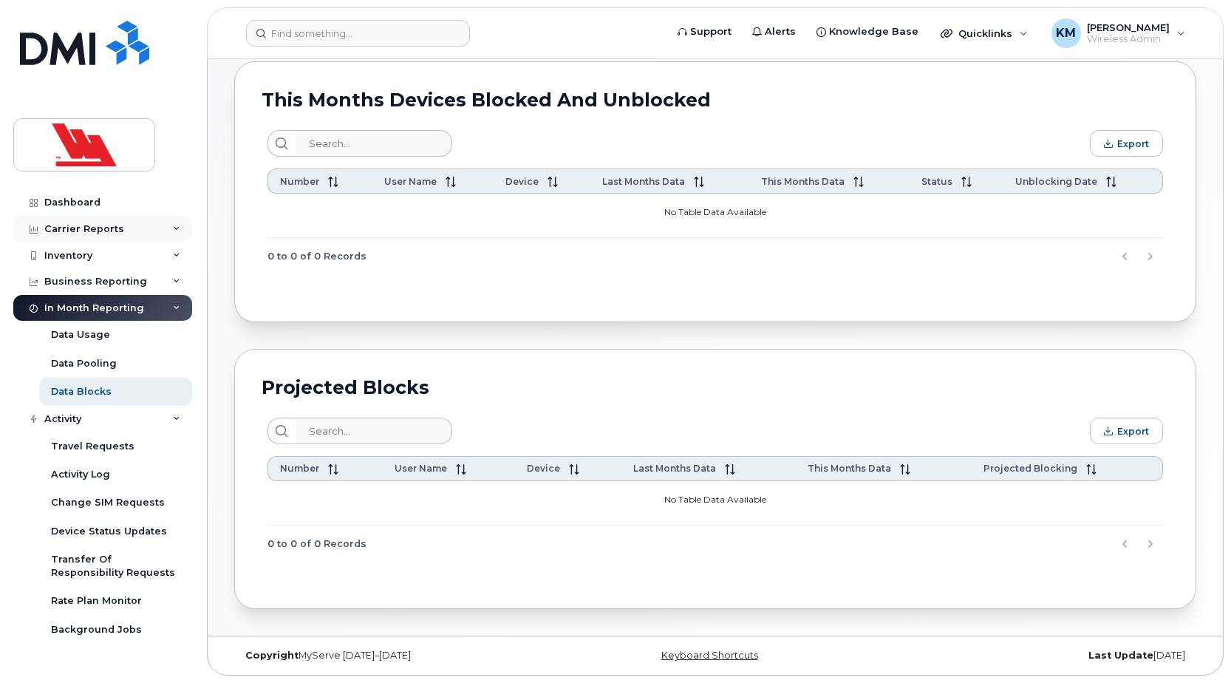
click at [92, 231] on div "Carrier Reports" at bounding box center [84, 229] width 80 height 12
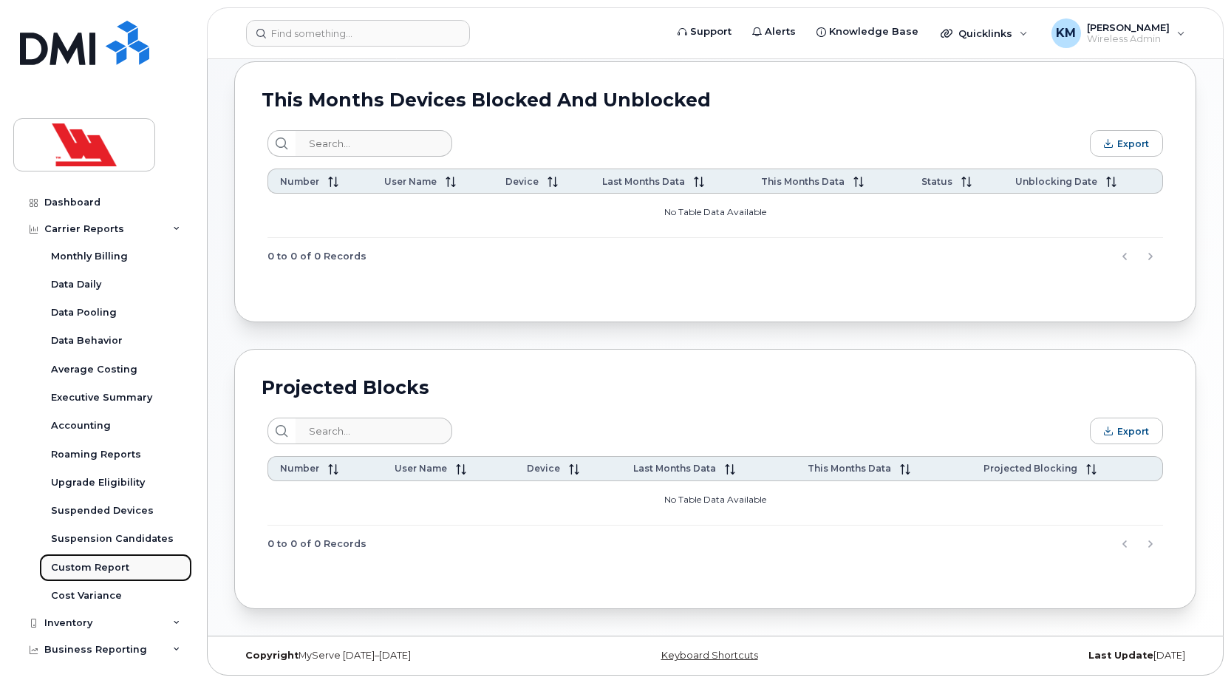
click at [145, 573] on link "Custom Report" at bounding box center [115, 568] width 153 height 28
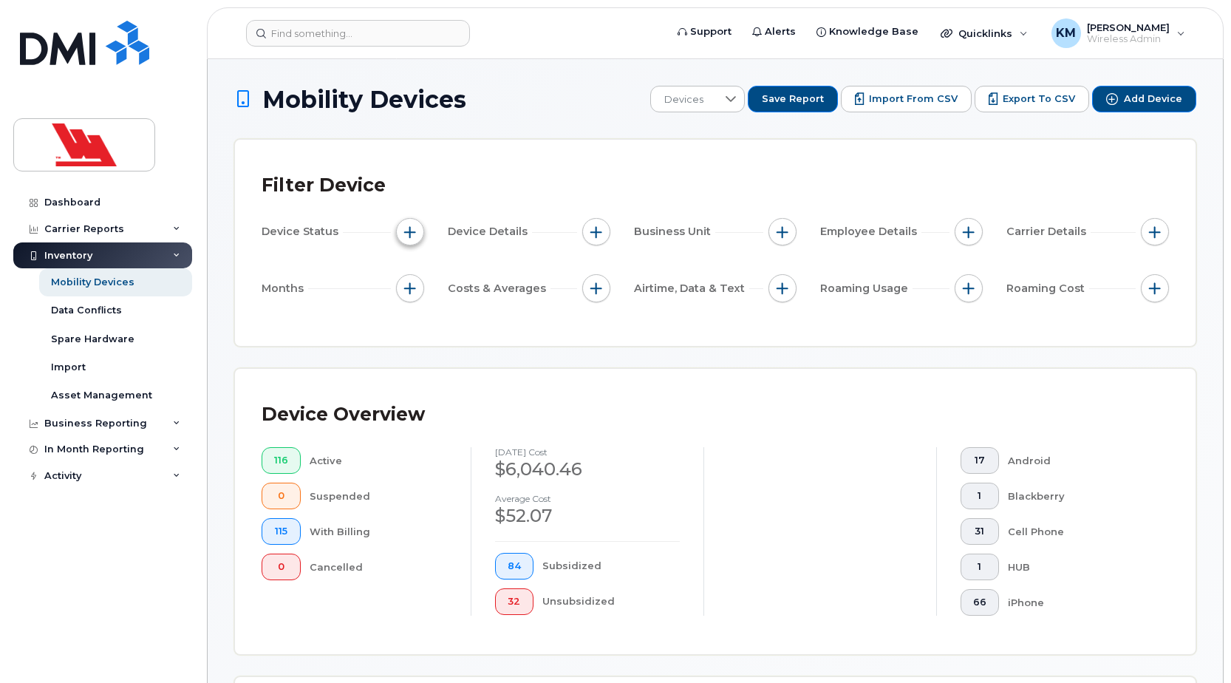
click at [408, 241] on button "button" at bounding box center [410, 232] width 28 height 28
click at [552, 235] on div "Device Details" at bounding box center [529, 232] width 163 height 28
click at [601, 234] on span "button" at bounding box center [597, 232] width 12 height 12
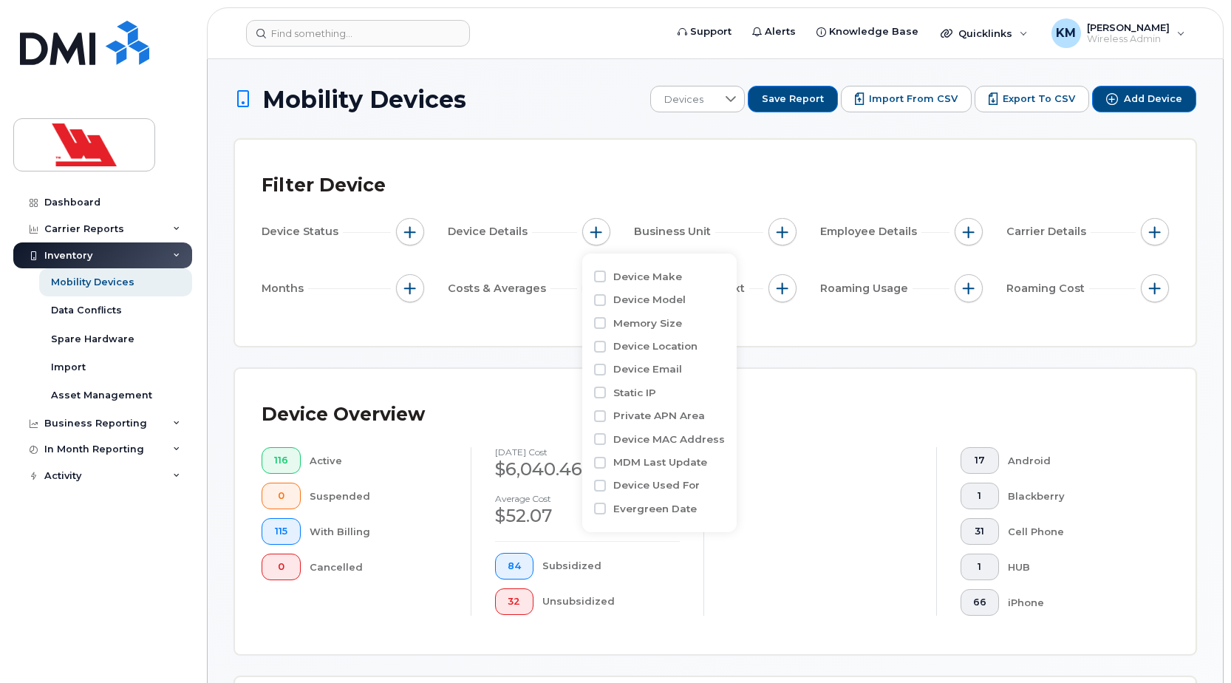
drag, startPoint x: 601, startPoint y: 234, endPoint x: 611, endPoint y: 242, distance: 12.7
drag, startPoint x: 611, startPoint y: 242, endPoint x: 587, endPoint y: 184, distance: 62.6
click at [587, 184] on div "Filter Device" at bounding box center [716, 185] width 908 height 38
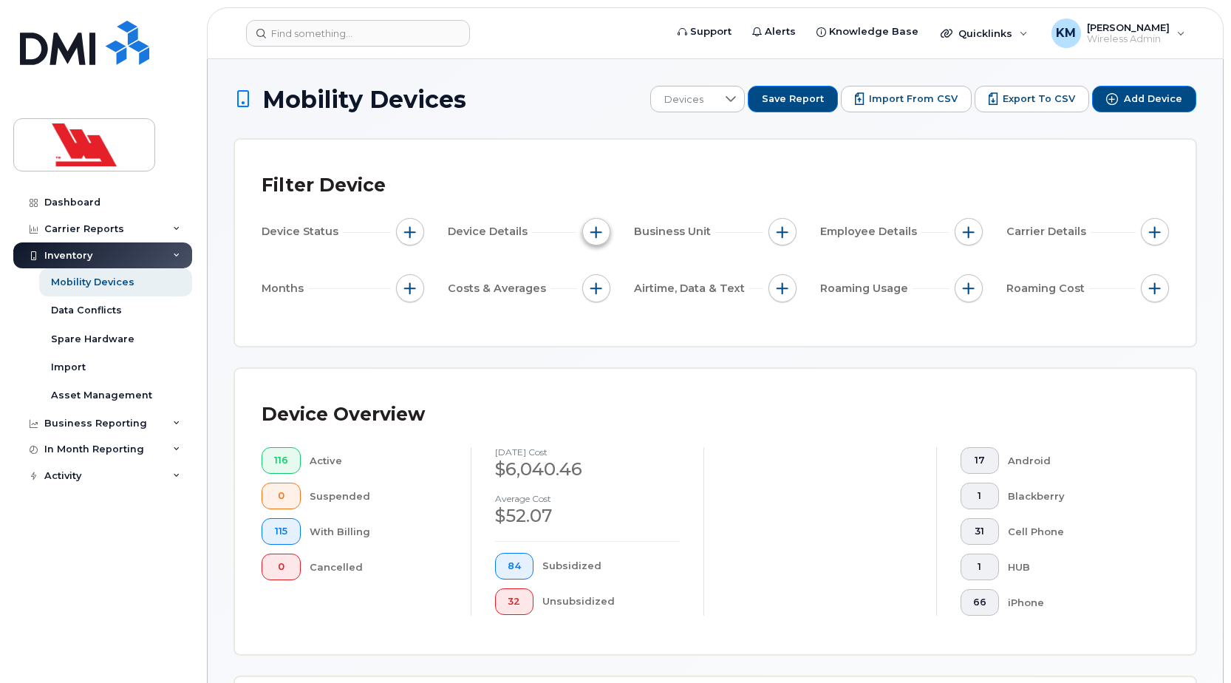
click at [591, 234] on span "button" at bounding box center [597, 232] width 12 height 12
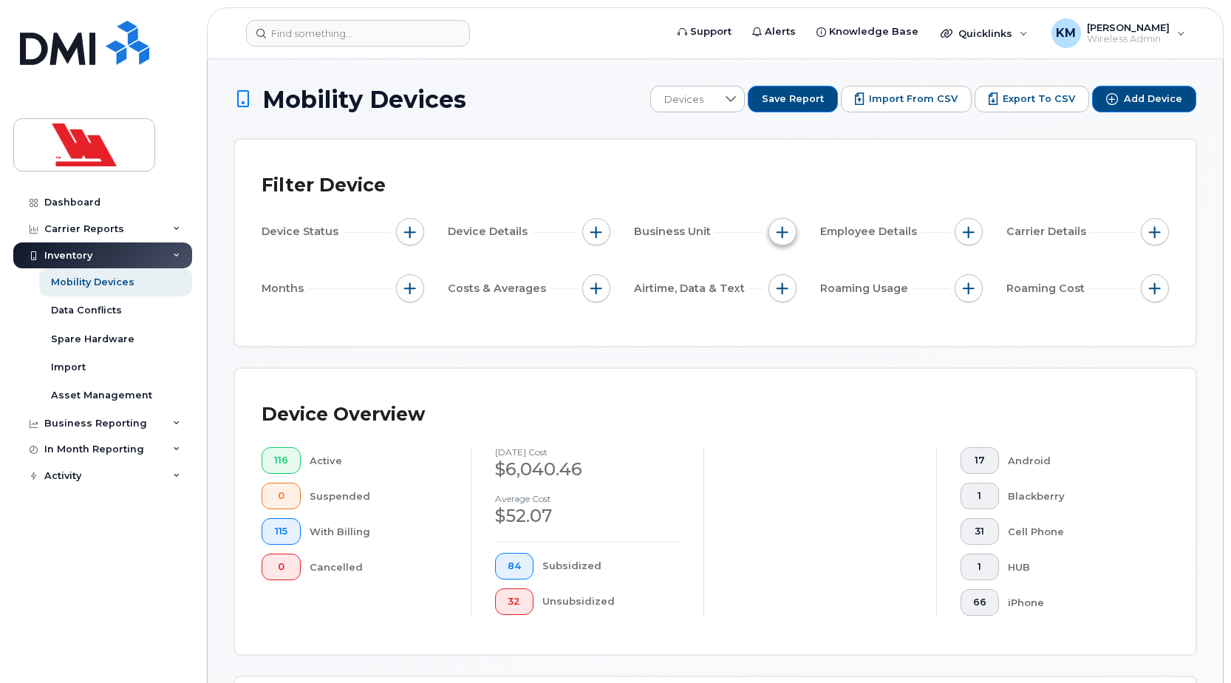
click at [777, 239] on button "button" at bounding box center [783, 232] width 28 height 28
click at [787, 324] on input "Company" at bounding box center [786, 323] width 12 height 12
checkbox input "true"
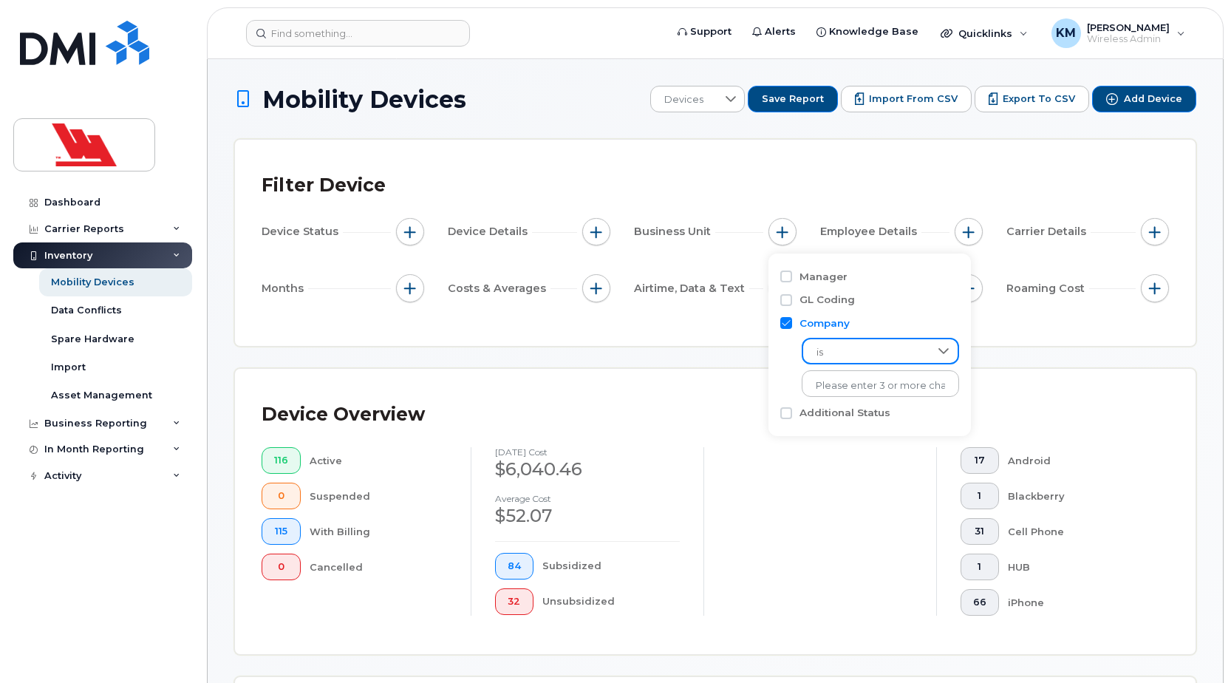
click at [887, 351] on span "is" at bounding box center [866, 352] width 126 height 27
click at [713, 391] on div "Device Overview 116 Active 0 Suspended 115 With Billing 0 Cancelled [DATE] cost…" at bounding box center [715, 511] width 961 height 285
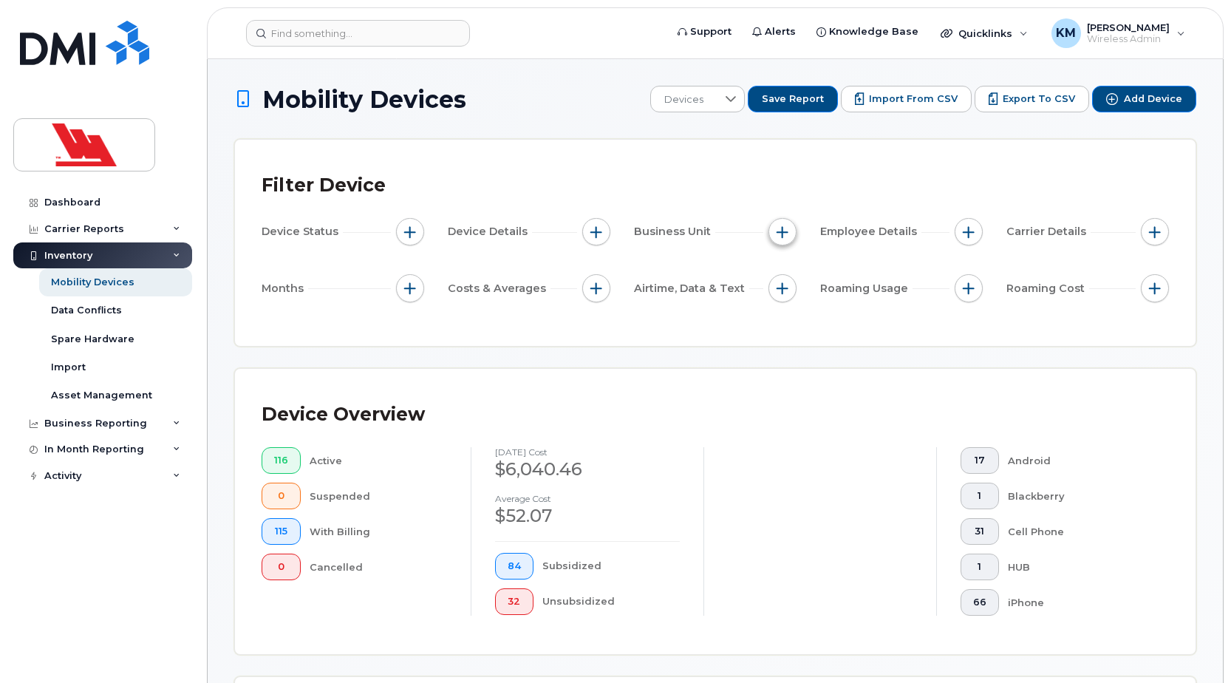
click at [781, 241] on button "button" at bounding box center [783, 232] width 28 height 28
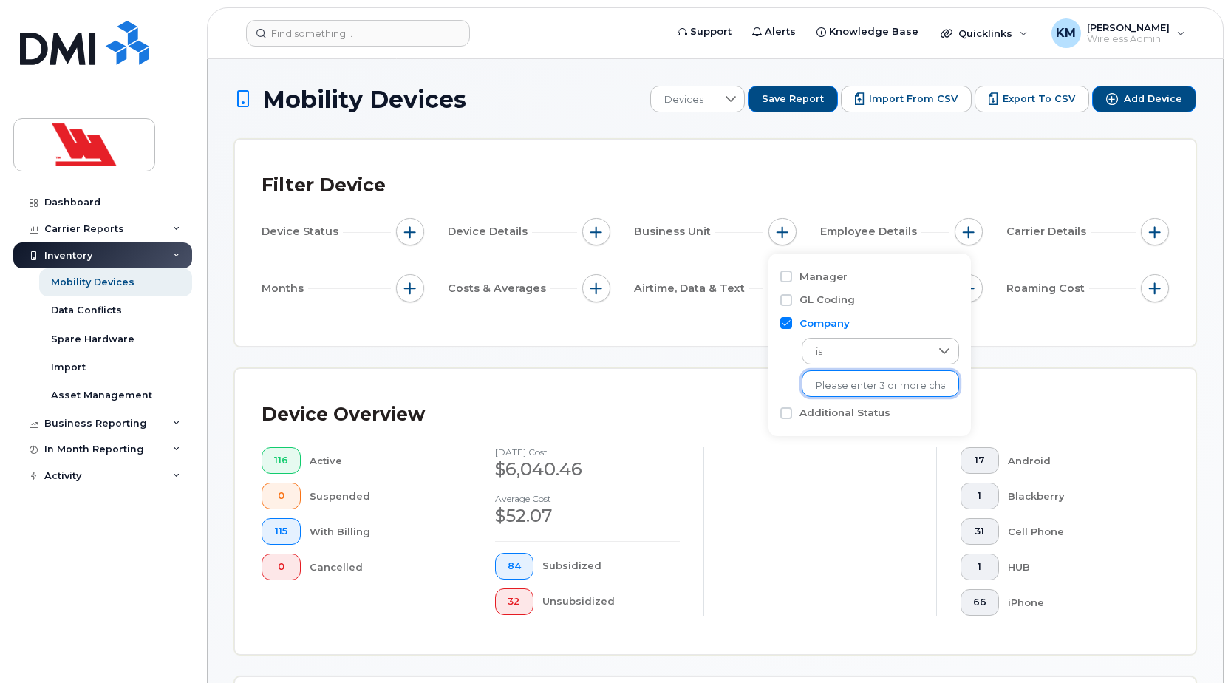
click at [922, 395] on li at bounding box center [880, 385] width 129 height 21
click at [792, 302] on input "GL Coding" at bounding box center [786, 300] width 12 height 12
checkbox input "true"
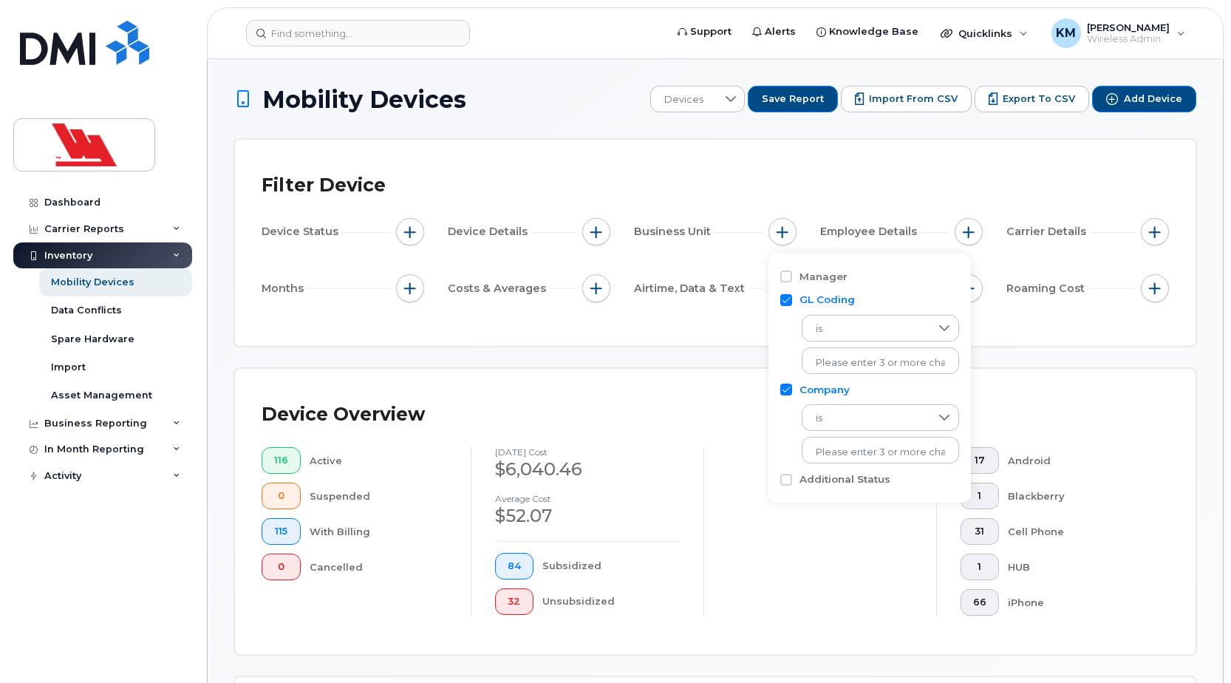
click at [788, 392] on input "Company" at bounding box center [786, 390] width 12 height 12
checkbox input "false"
click at [786, 301] on input "GL Coding" at bounding box center [786, 300] width 12 height 12
checkbox input "false"
click at [959, 259] on div "Device Status Device Details Business Unit Employee Details Carrier Details Mon…" at bounding box center [716, 262] width 908 height 89
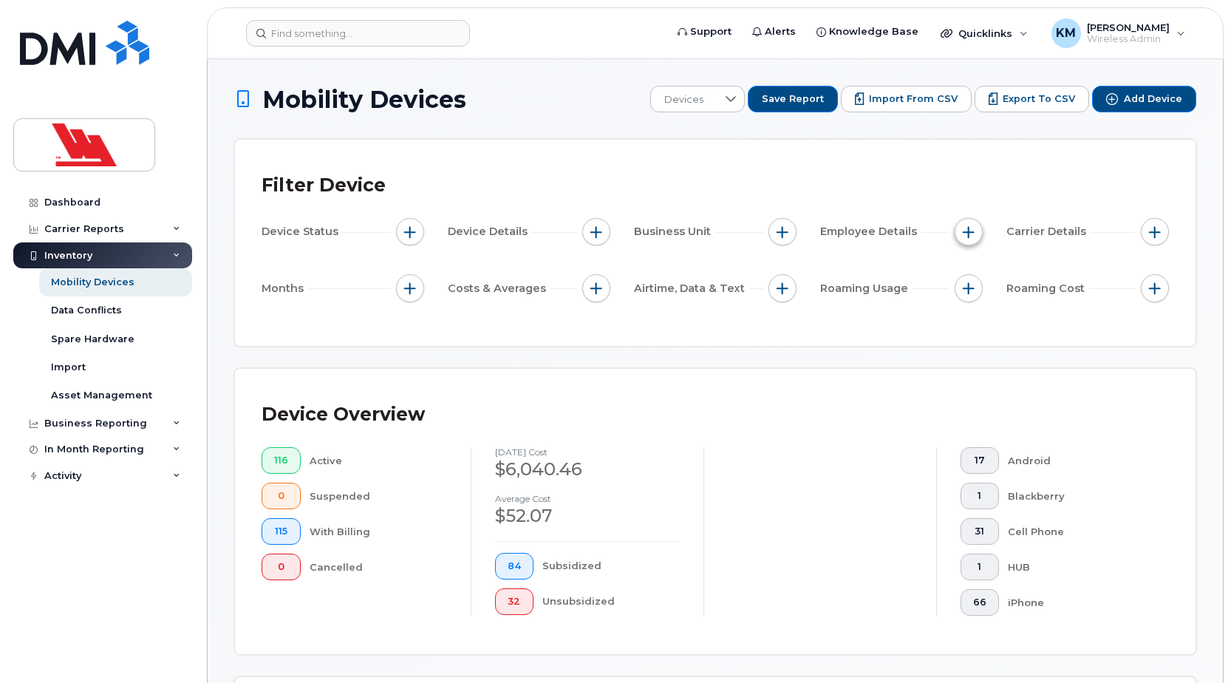
click at [973, 237] on span "button" at bounding box center [969, 232] width 12 height 12
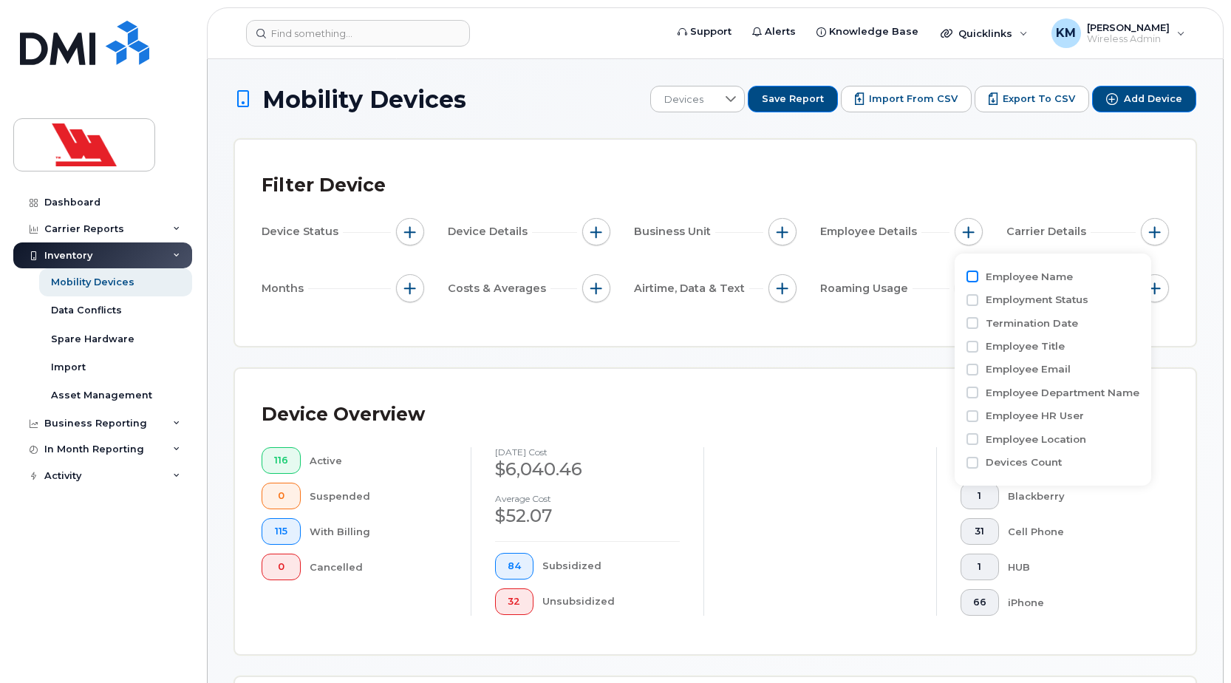
click at [973, 280] on input "Employee Name" at bounding box center [973, 277] width 12 height 12
checkbox input "true"
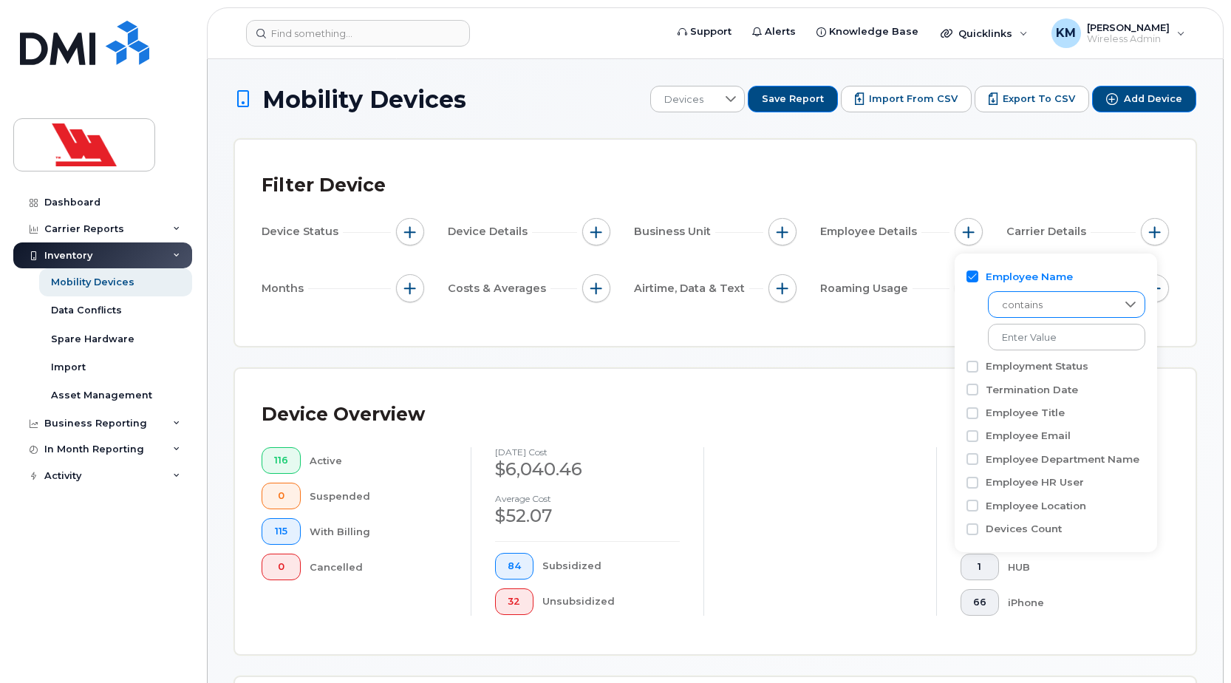
click at [1049, 302] on span "contains" at bounding box center [1053, 305] width 128 height 27
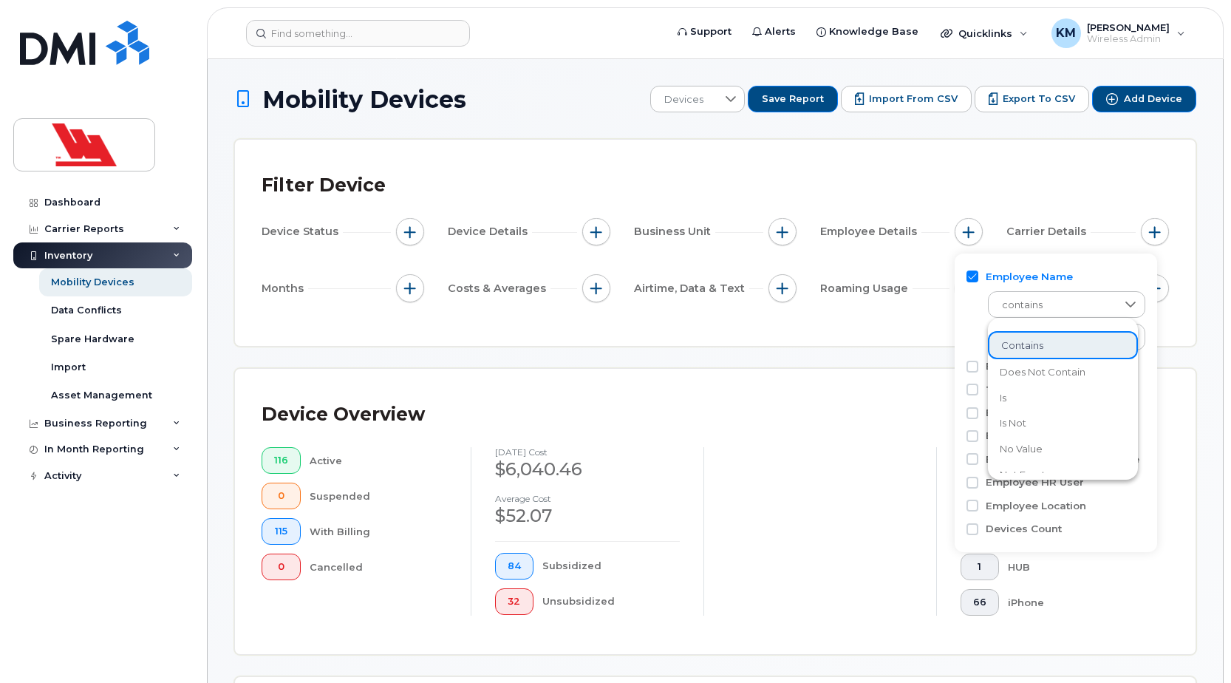
click at [864, 454] on div at bounding box center [820, 531] width 233 height 169
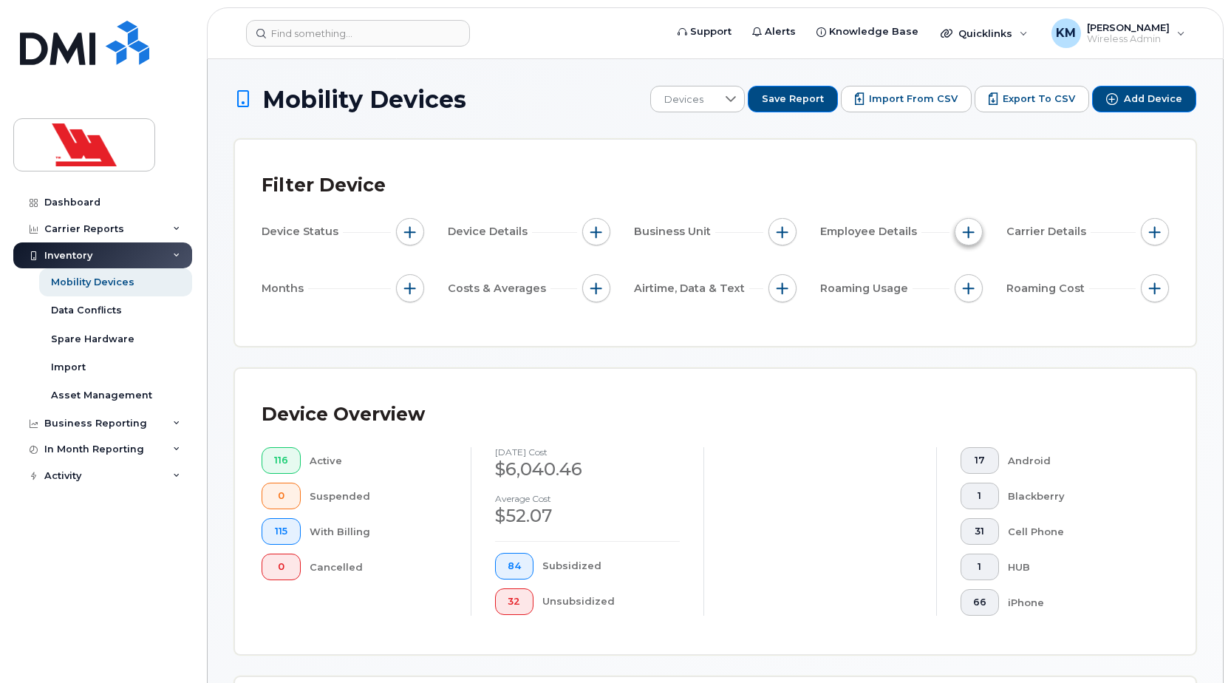
click at [966, 241] on button "button" at bounding box center [969, 232] width 28 height 28
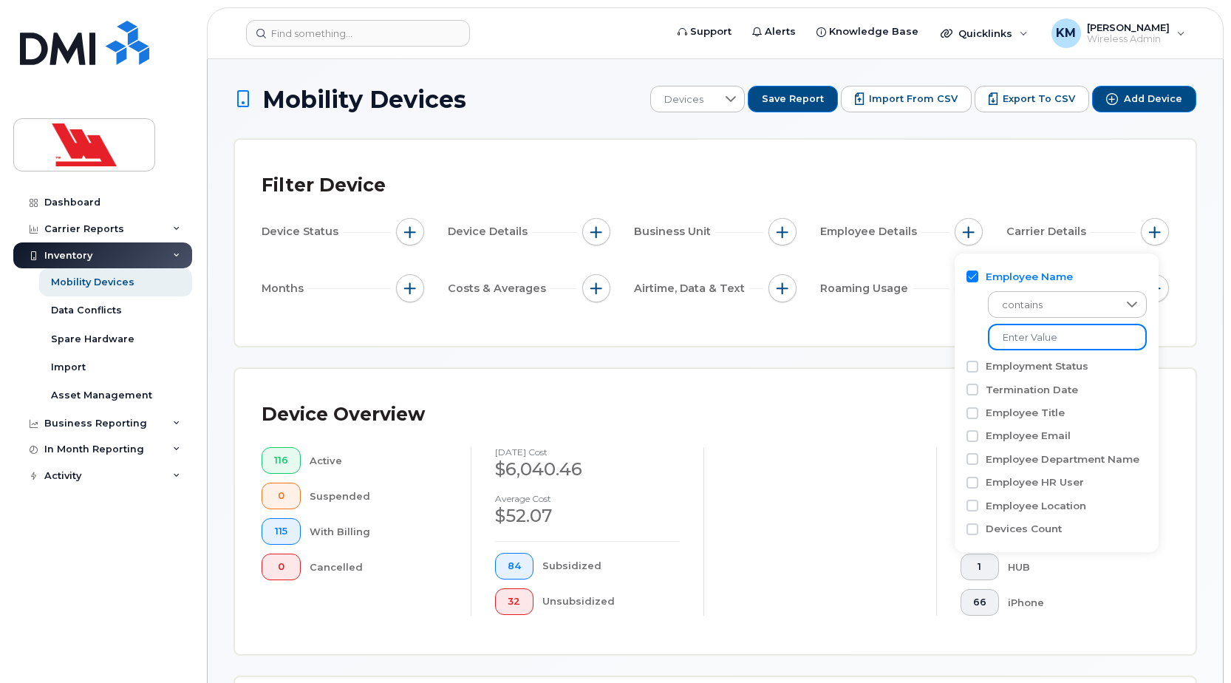
click at [1067, 337] on input at bounding box center [1067, 337] width 159 height 27
click at [969, 272] on input "Employee Name" at bounding box center [973, 277] width 12 height 12
checkbox input "false"
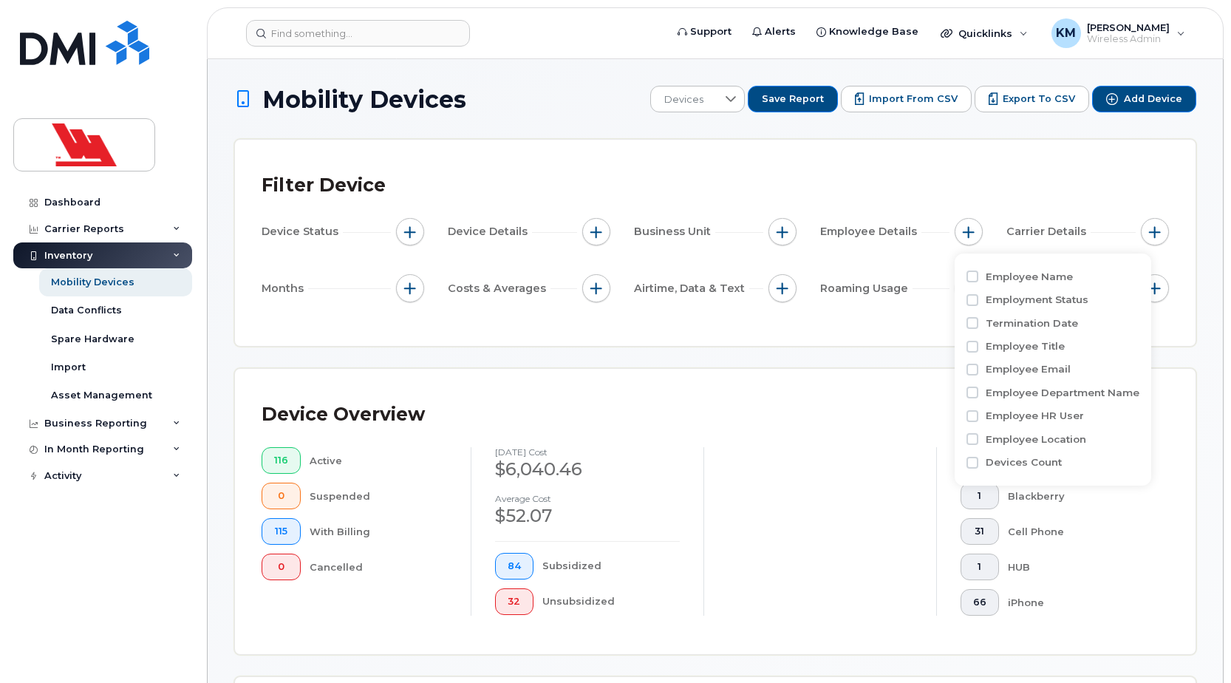
click at [1018, 175] on div "Filter Device" at bounding box center [716, 185] width 908 height 38
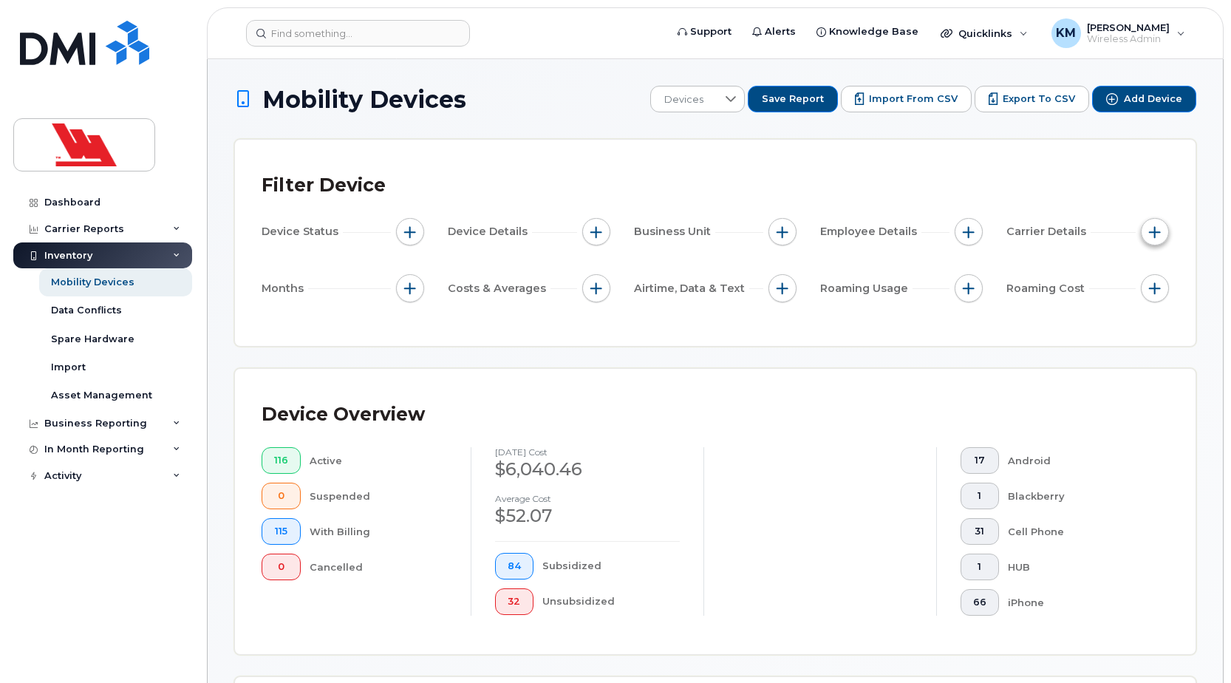
click at [1150, 234] on span "button" at bounding box center [1155, 232] width 12 height 12
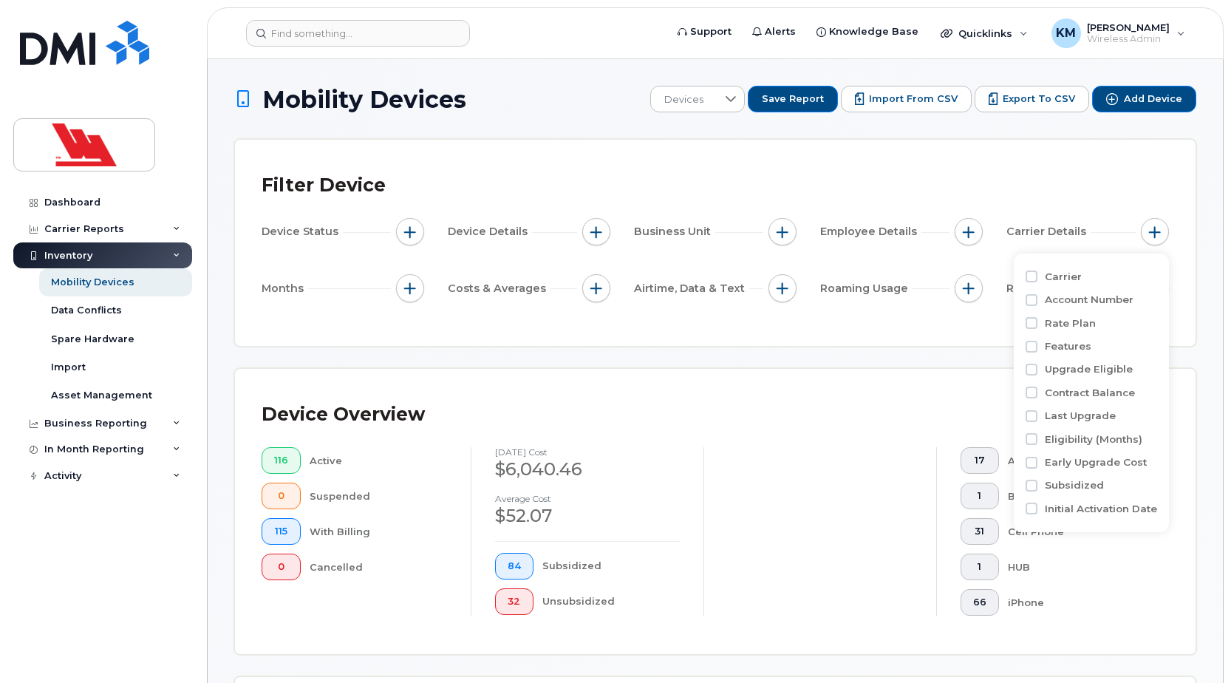
click at [761, 375] on div "Device Overview 116 Active 0 Suspended 115 With Billing 0 Cancelled [DATE] cost…" at bounding box center [715, 511] width 961 height 285
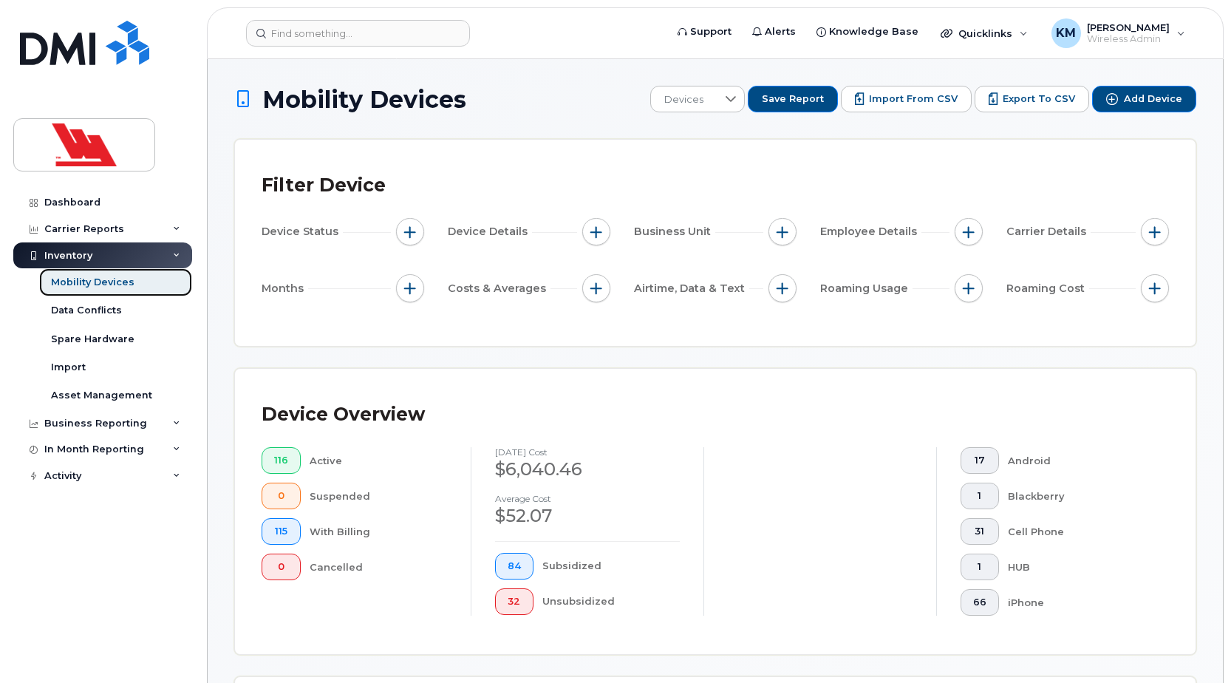
click at [106, 283] on div "Mobility Devices" at bounding box center [93, 282] width 84 height 13
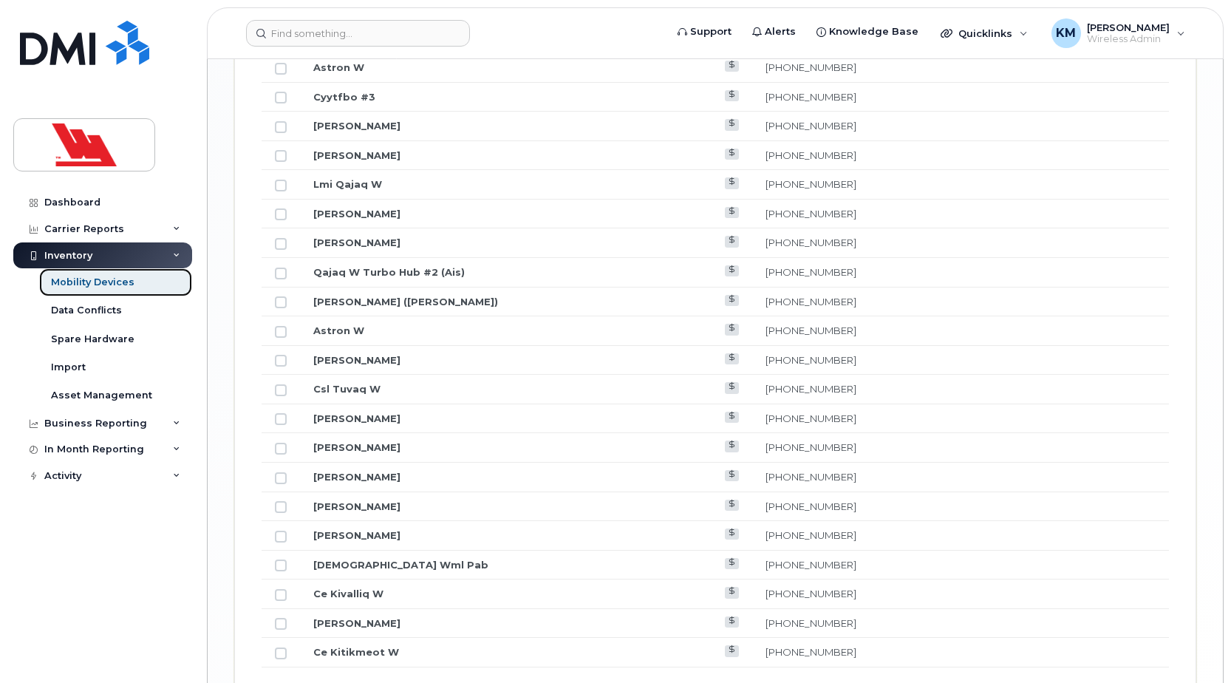
scroll to position [1743, 0]
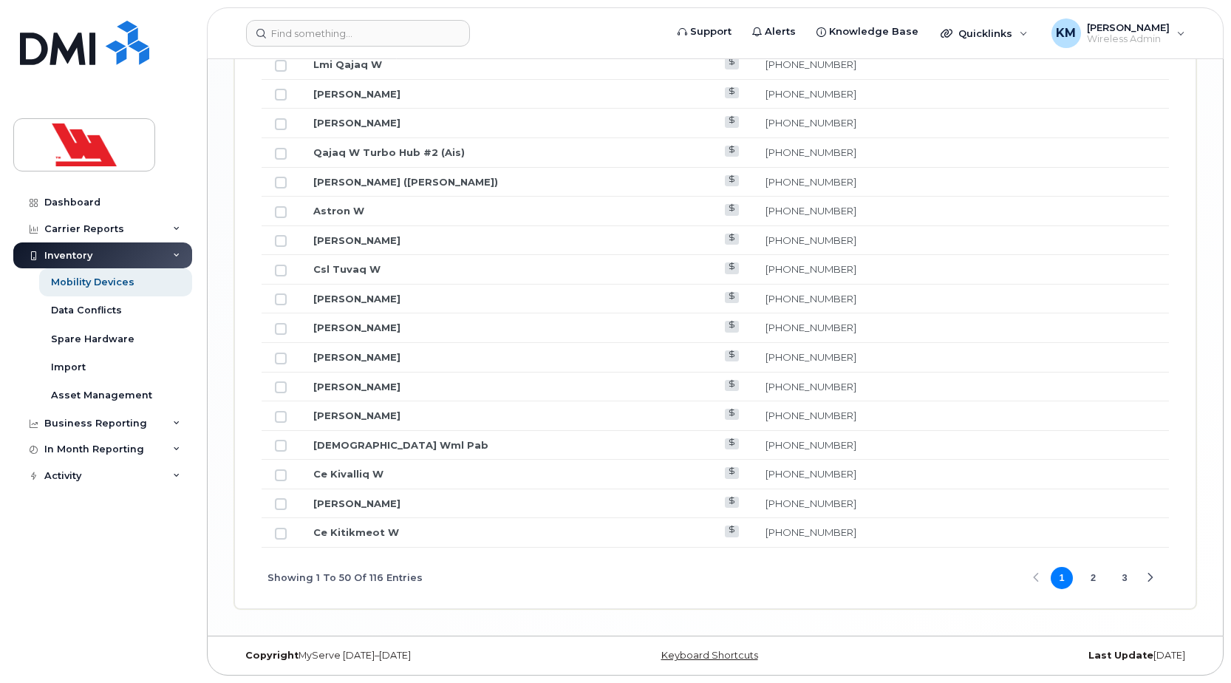
click at [1095, 579] on button "2" at bounding box center [1094, 578] width 22 height 22
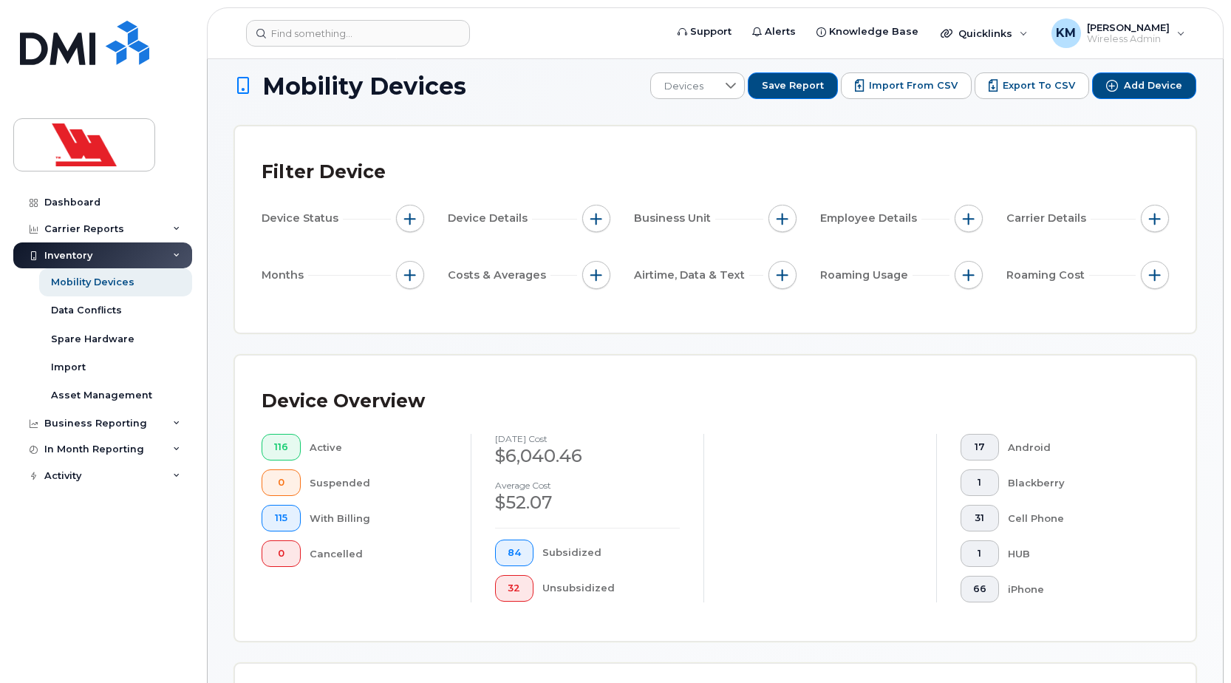
scroll to position [0, 0]
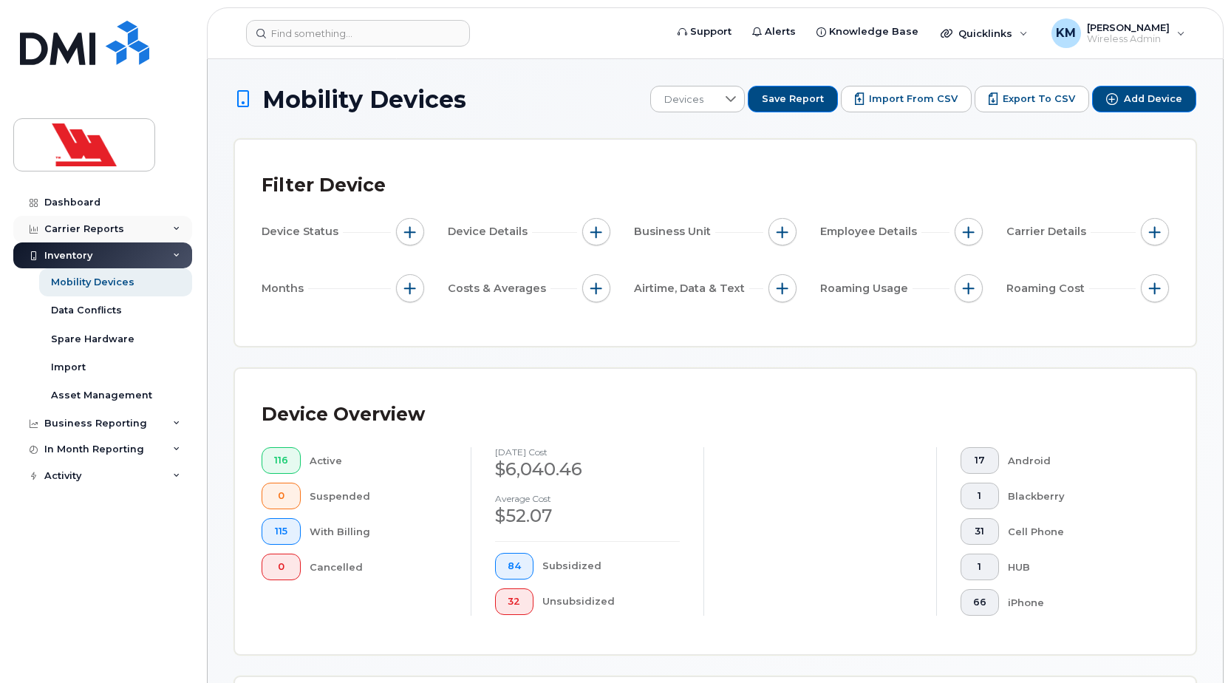
click at [140, 231] on div "Carrier Reports" at bounding box center [102, 229] width 179 height 27
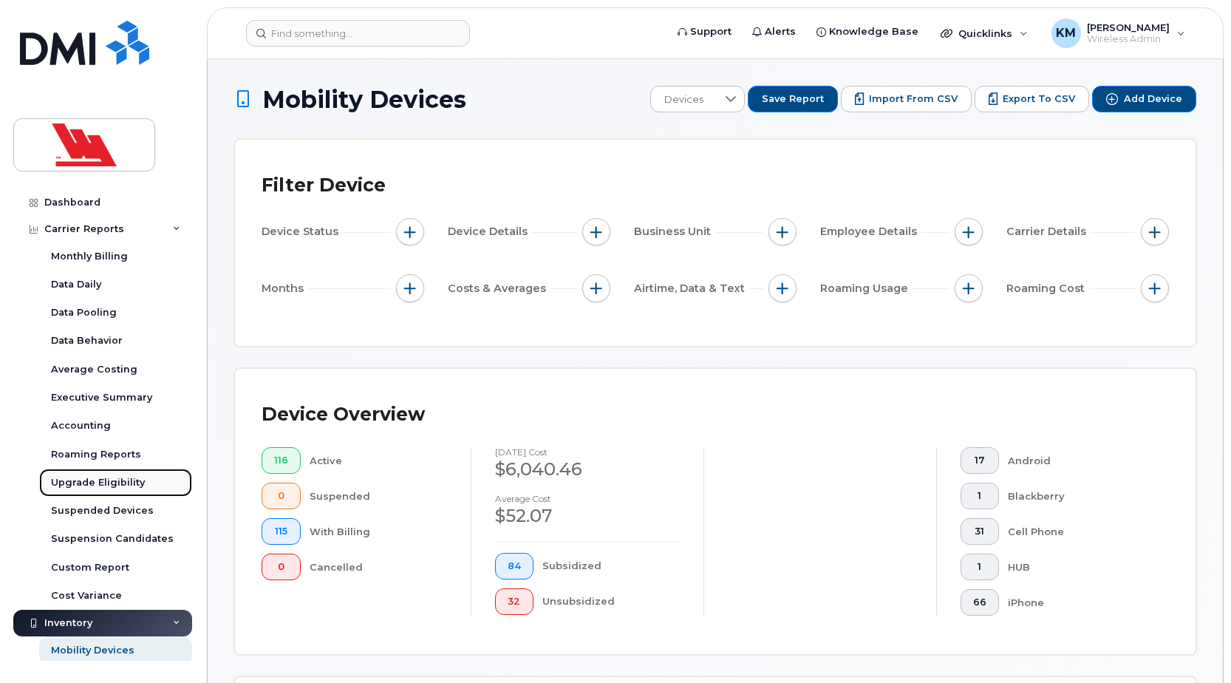
click at [133, 482] on div "Upgrade Eligibility" at bounding box center [98, 482] width 94 height 13
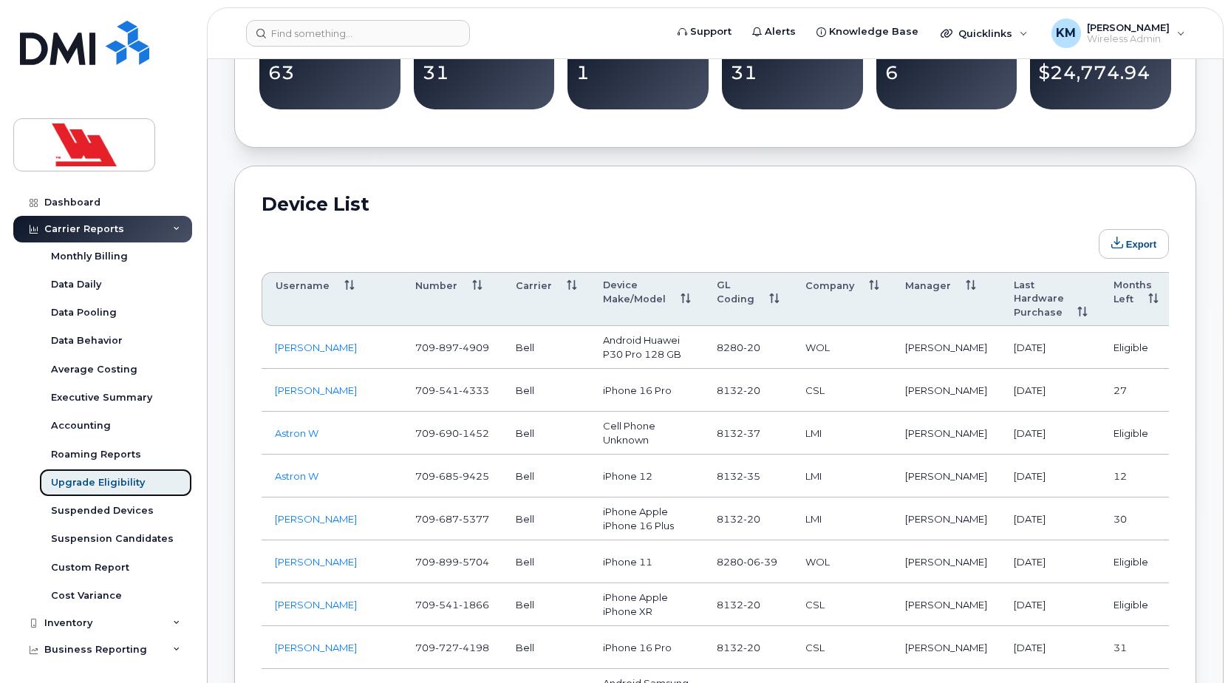
scroll to position [739, 0]
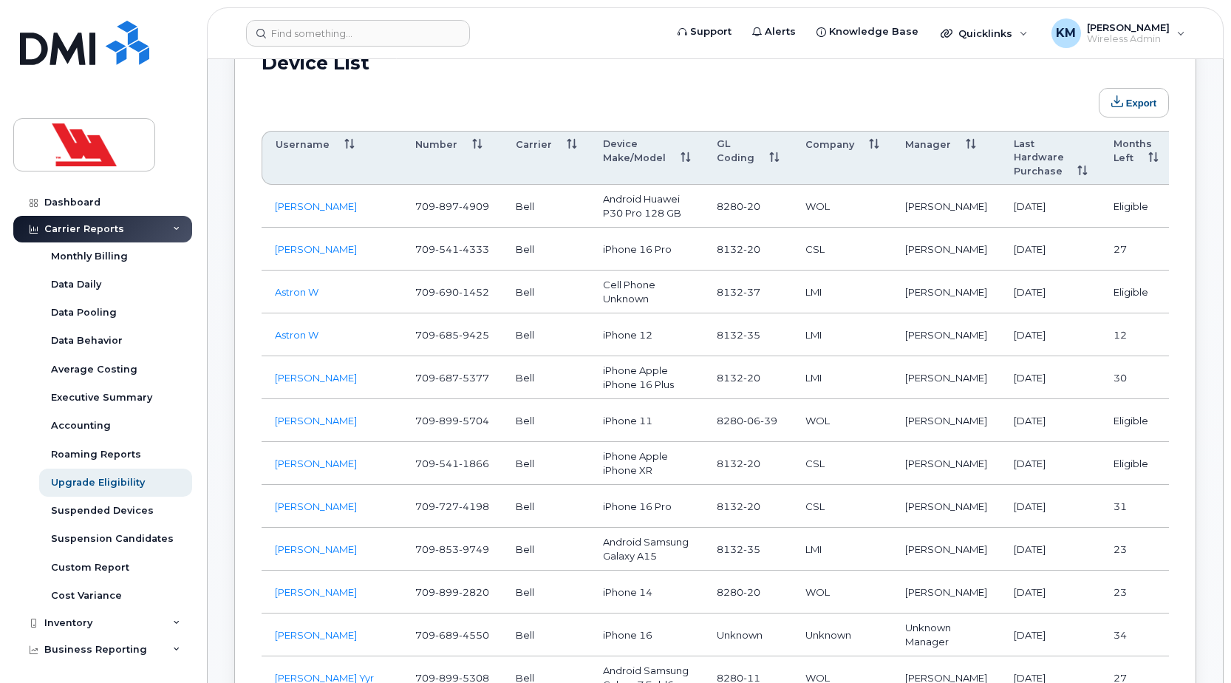
click at [1171, 146] on th "Eligibility" at bounding box center [1220, 158] width 98 height 55
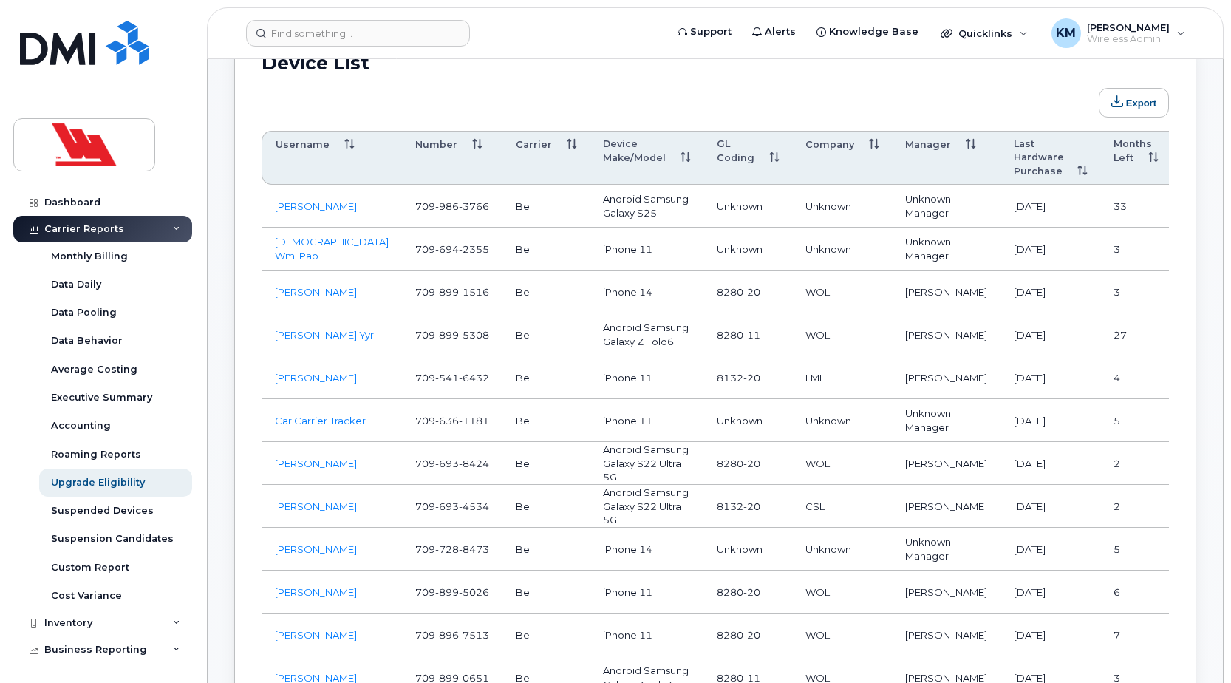
click at [1171, 146] on th "Eligibility" at bounding box center [1220, 158] width 98 height 55
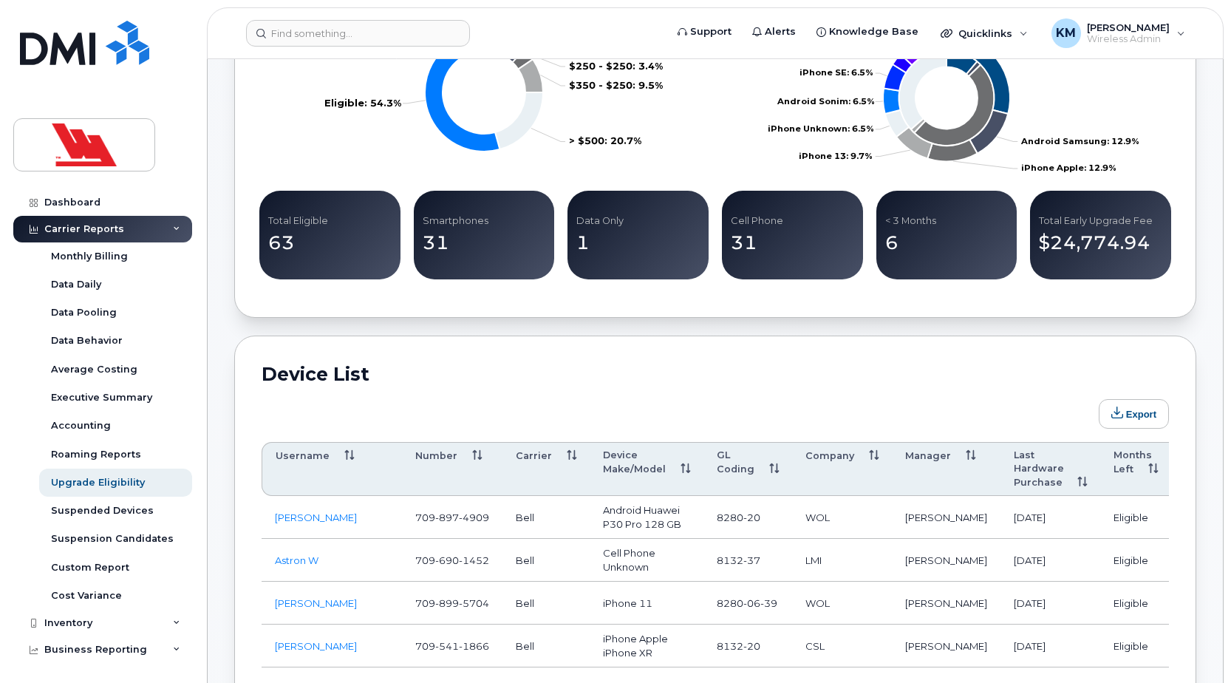
scroll to position [389, 0]
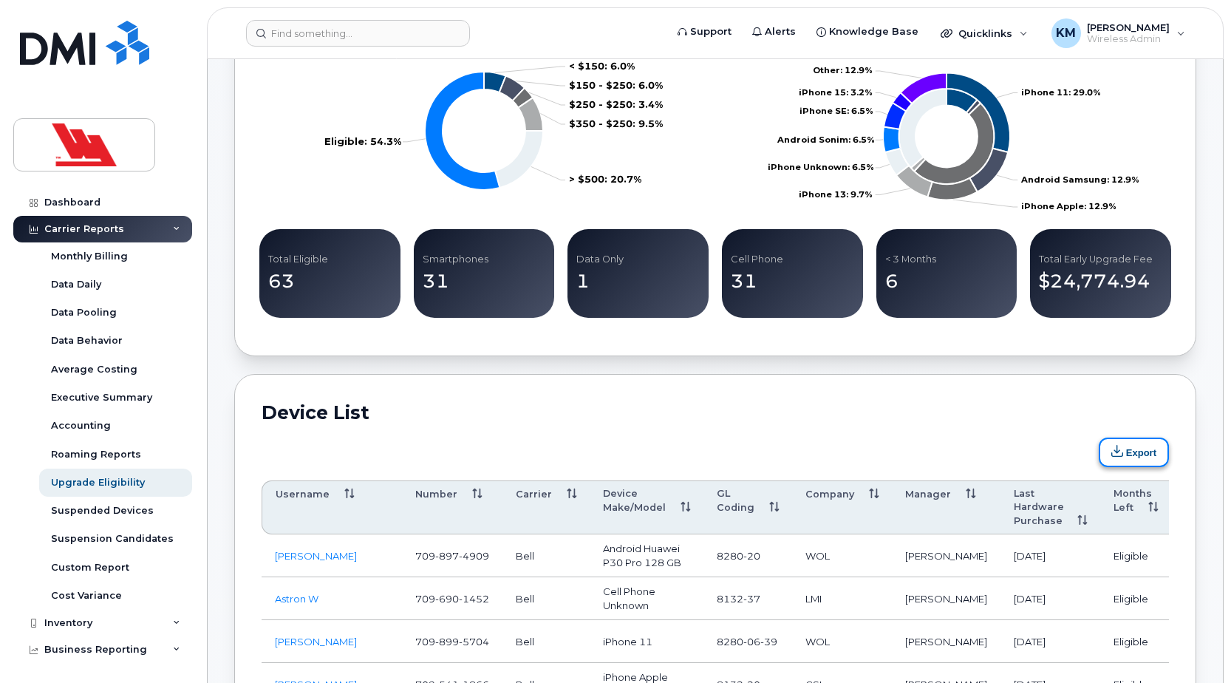
click at [1145, 453] on button "Export" at bounding box center [1134, 453] width 70 height 30
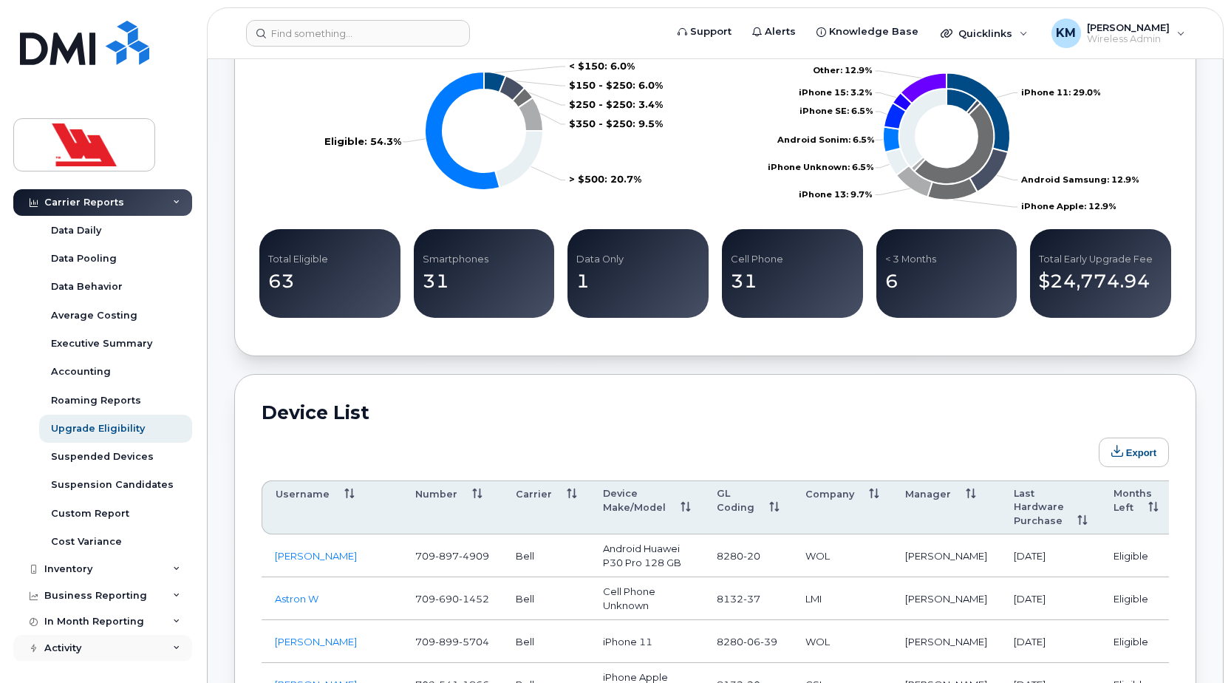
click at [110, 642] on div "Activity" at bounding box center [102, 648] width 179 height 27
